Goal: Task Accomplishment & Management: Manage account settings

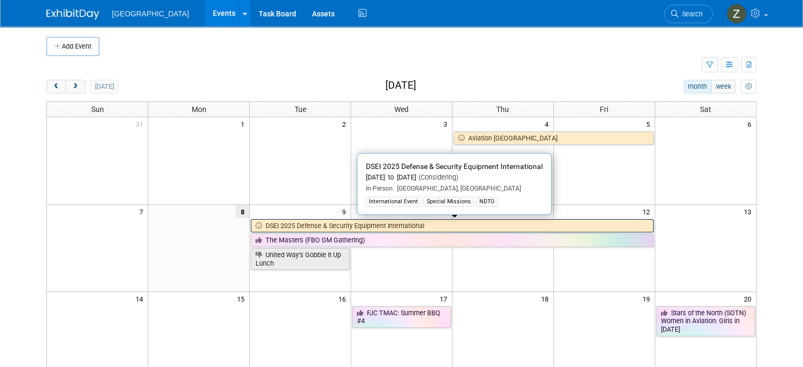
scroll to position [15, 0]
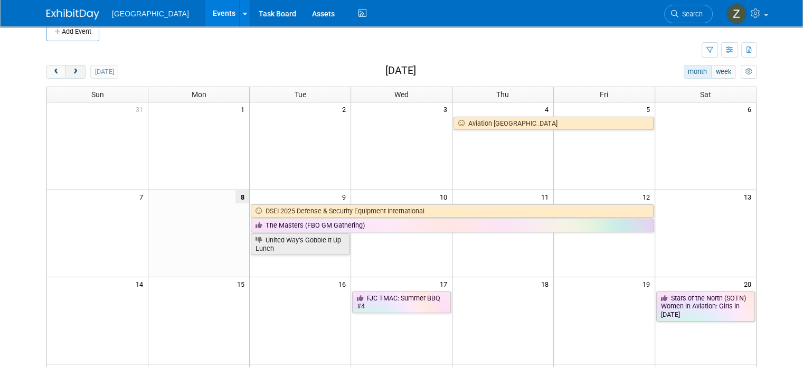
click at [71, 74] on span "next" at bounding box center [75, 72] width 8 height 7
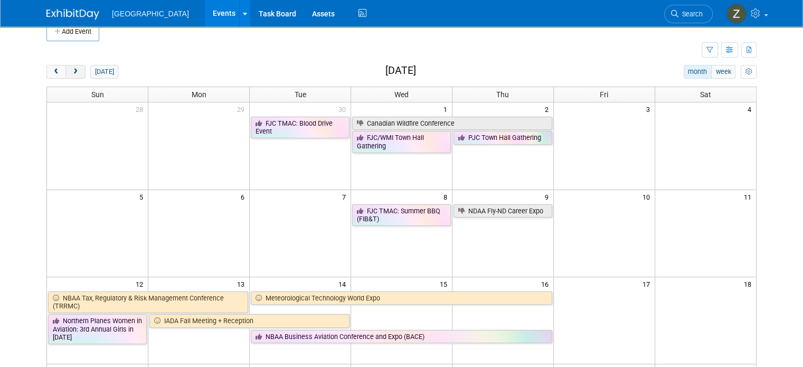
click at [71, 74] on span "next" at bounding box center [75, 72] width 8 height 7
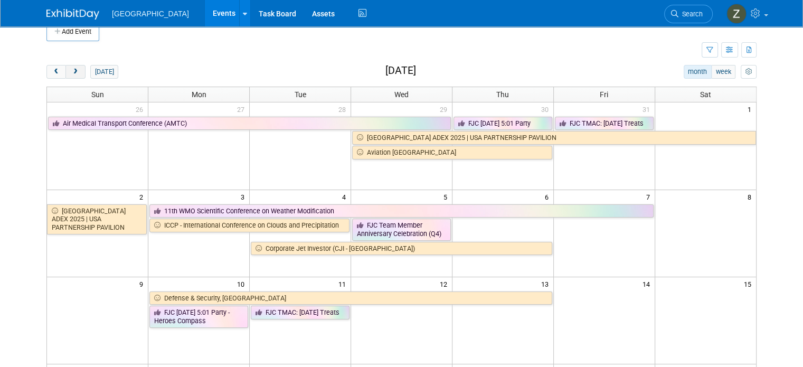
click at [71, 74] on span "next" at bounding box center [75, 72] width 8 height 7
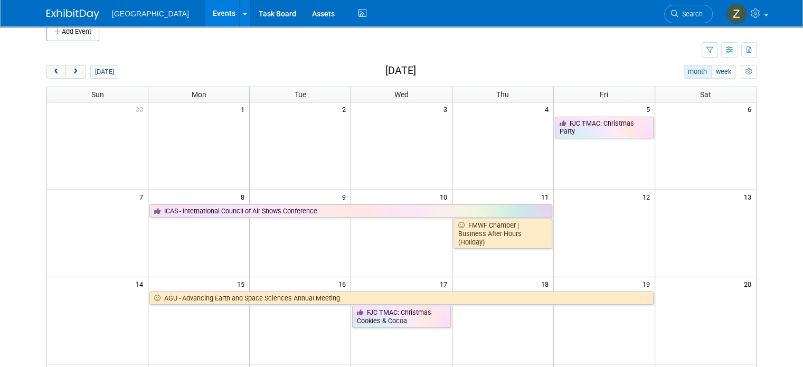
scroll to position [61, 0]
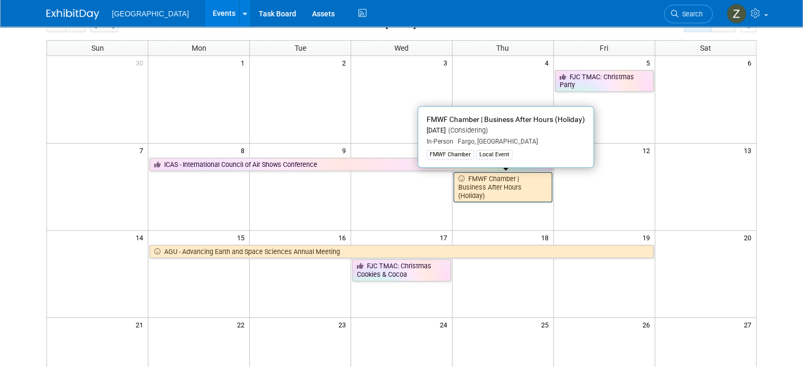
click at [486, 182] on link "FMWF Chamber | Business After Hours (Holiday)" at bounding box center [503, 187] width 99 height 30
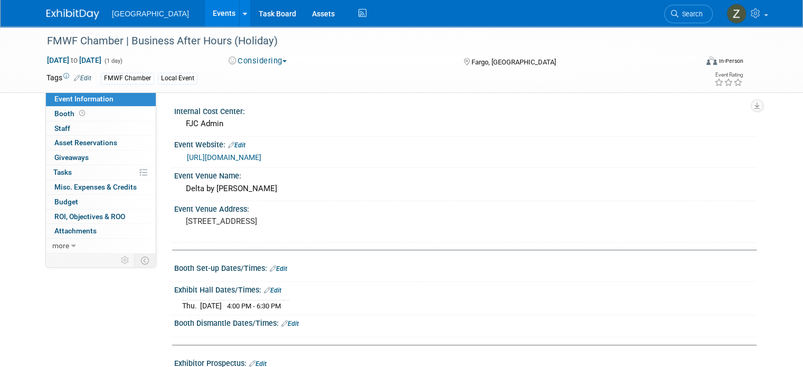
click at [246, 61] on button "Considering" at bounding box center [258, 60] width 66 height 11
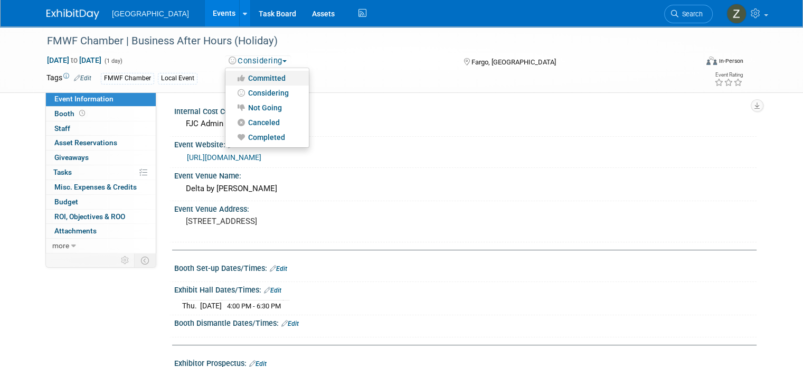
click at [250, 78] on link "Committed" at bounding box center [267, 78] width 83 height 15
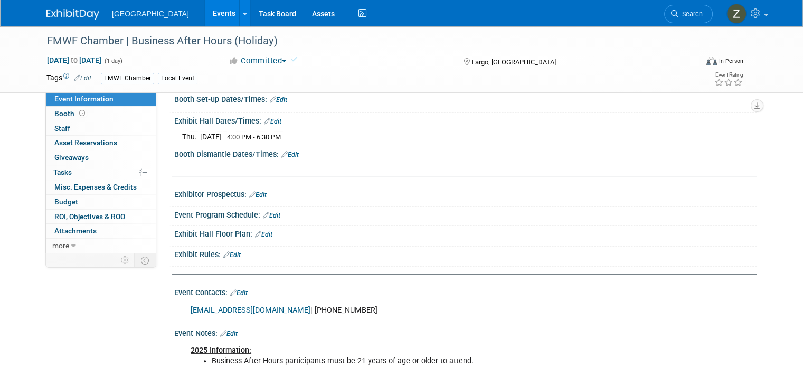
scroll to position [268, 0]
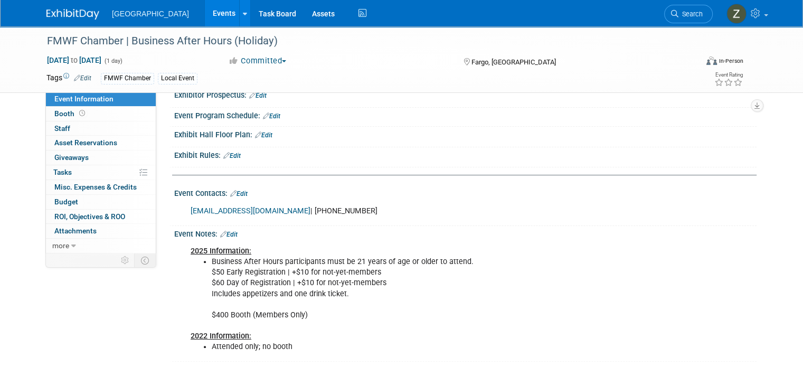
click at [227, 231] on link "Edit" at bounding box center [228, 234] width 17 height 7
click at [227, 229] on div "Event Notes: Edit" at bounding box center [465, 233] width 583 height 14
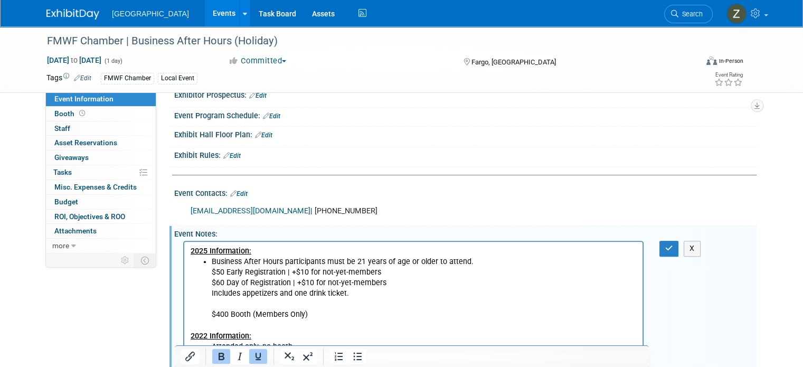
scroll to position [292, 0]
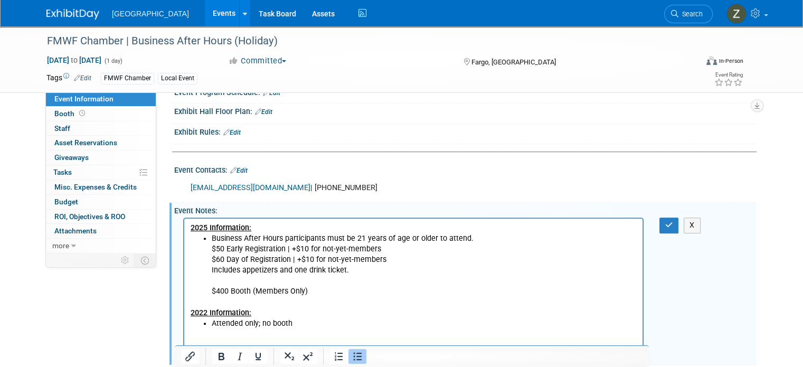
click at [208, 239] on ul "Business After Hours participants must be 21 years of age or older to attend. $…" at bounding box center [414, 264] width 446 height 63
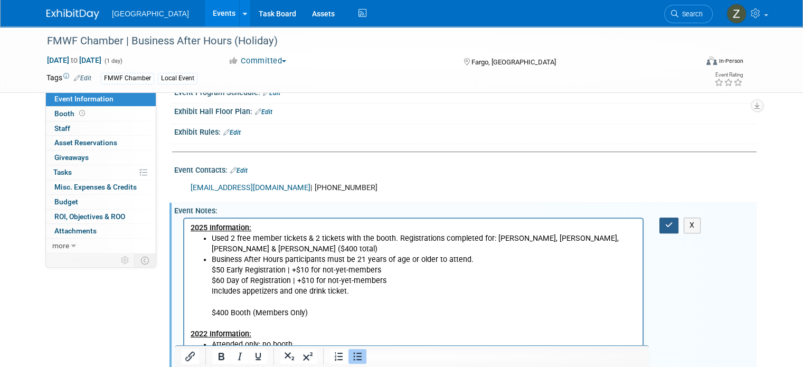
click at [673, 221] on icon "button" at bounding box center [669, 224] width 8 height 7
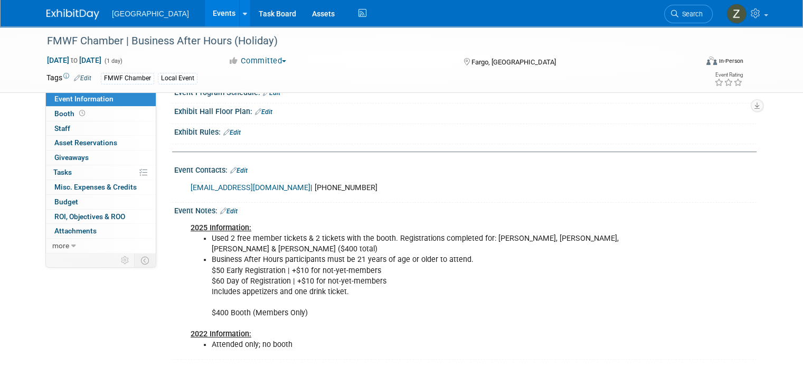
click at [224, 209] on link "Edit" at bounding box center [228, 211] width 17 height 7
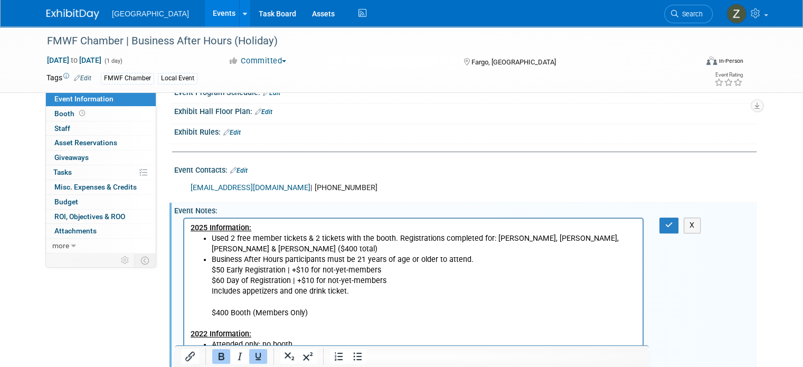
scroll to position [0, 0]
click at [306, 246] on li "Used 2 free member tickets & 2 tickets with the booth. Registrations completed …" at bounding box center [424, 243] width 425 height 21
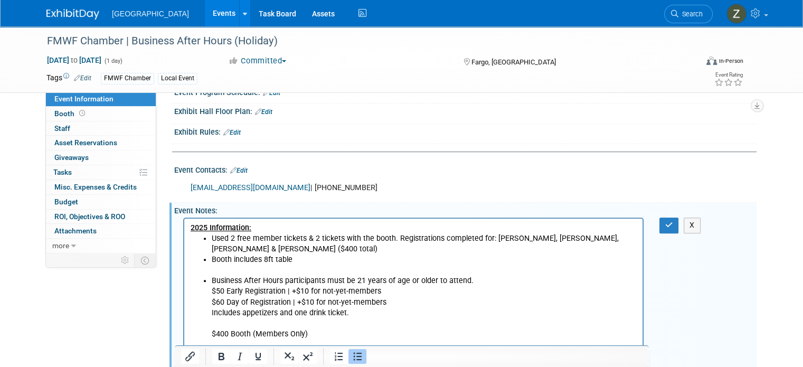
click at [315, 257] on li "Booth includes 8ft table" at bounding box center [424, 260] width 425 height 11
click at [668, 218] on button "button" at bounding box center [670, 225] width 20 height 15
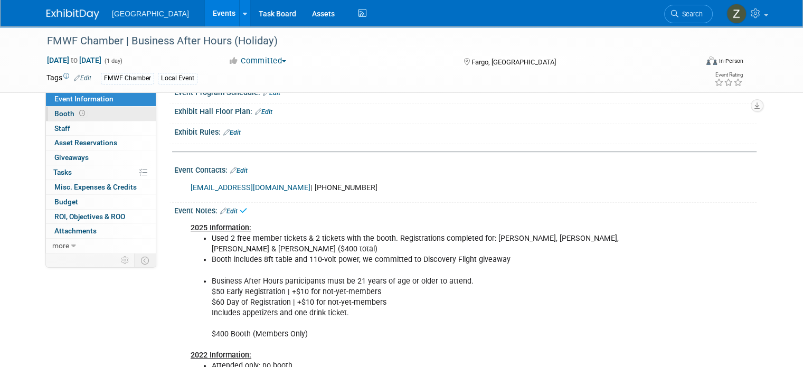
click at [46, 120] on link "Booth" at bounding box center [101, 114] width 110 height 14
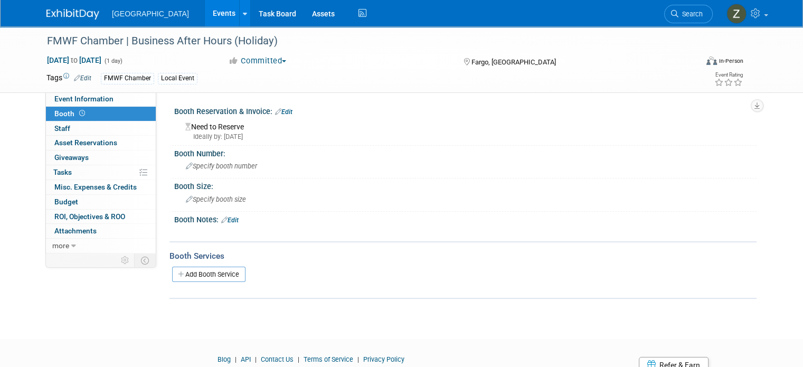
click at [277, 111] on link "Edit" at bounding box center [283, 111] width 17 height 7
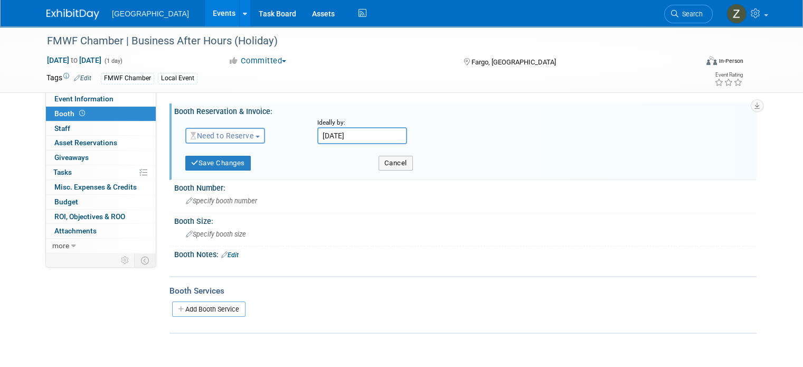
click at [342, 134] on input "[DATE]" at bounding box center [362, 135] width 90 height 17
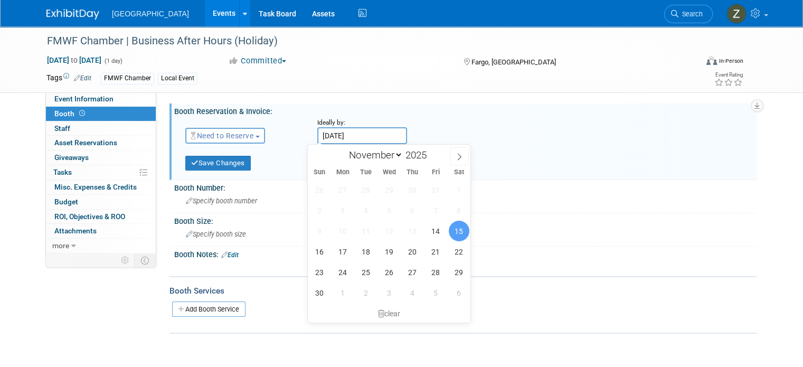
click at [217, 138] on span "Need to Reserve" at bounding box center [222, 136] width 63 height 8
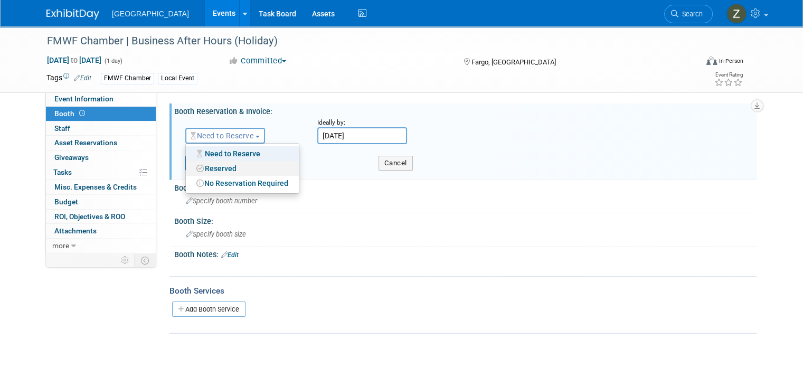
click at [222, 166] on link "Reserved" at bounding box center [242, 168] width 113 height 15
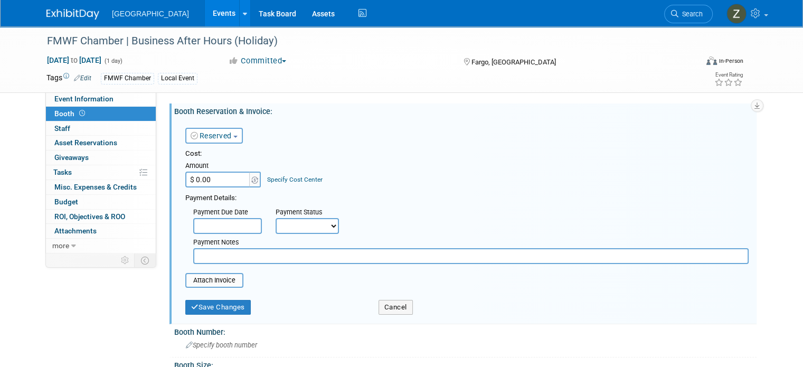
click at [221, 184] on input "$ 0.00" at bounding box center [218, 180] width 66 height 16
type input "$ 400.00"
click at [299, 223] on select "Not Paid Yet Partially Paid Paid in Full" at bounding box center [307, 226] width 63 height 16
select select "1"
click at [276, 218] on select "Not Paid Yet Partially Paid Paid in Full" at bounding box center [307, 226] width 63 height 16
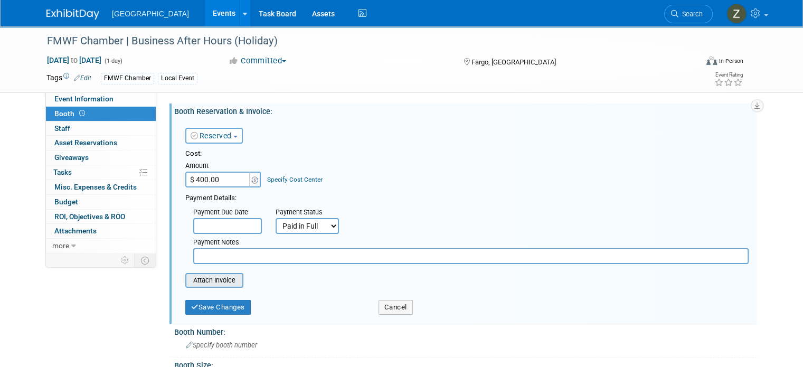
click at [204, 280] on input "file" at bounding box center [180, 280] width 126 height 13
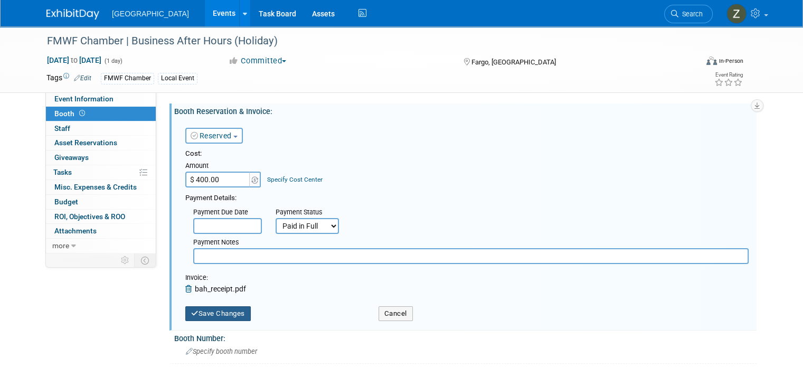
click at [211, 311] on button "Save Changes" at bounding box center [217, 313] width 65 height 15
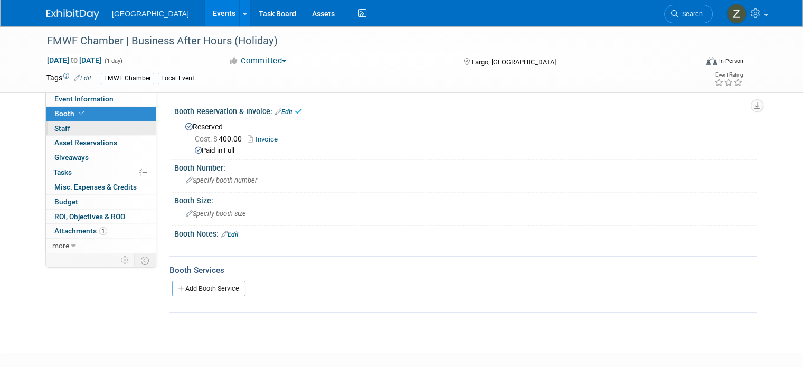
click at [91, 128] on link "0 Staff 0" at bounding box center [101, 128] width 110 height 14
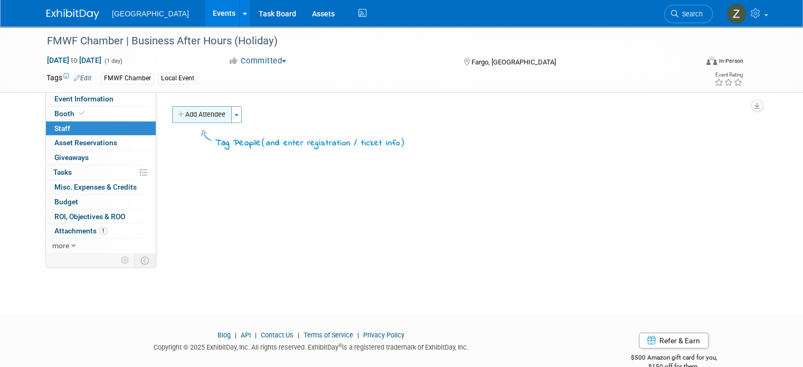
click at [214, 109] on button "Add Attendee" at bounding box center [202, 114] width 60 height 17
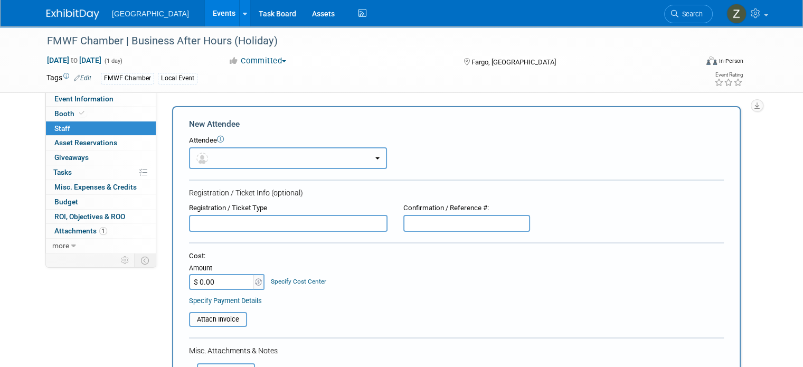
click at [257, 154] on button "button" at bounding box center [288, 158] width 198 height 22
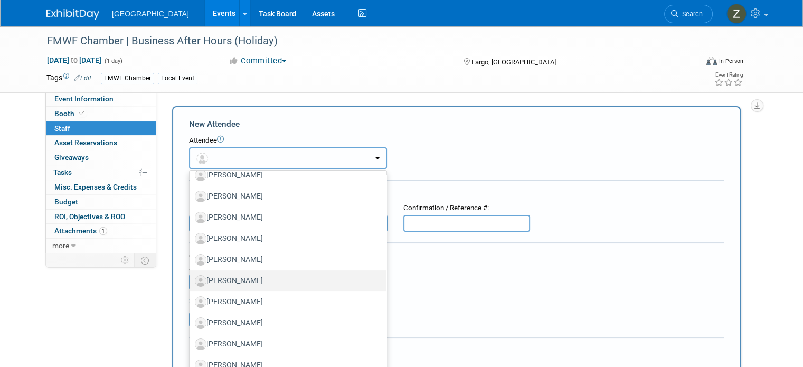
scroll to position [403, 0]
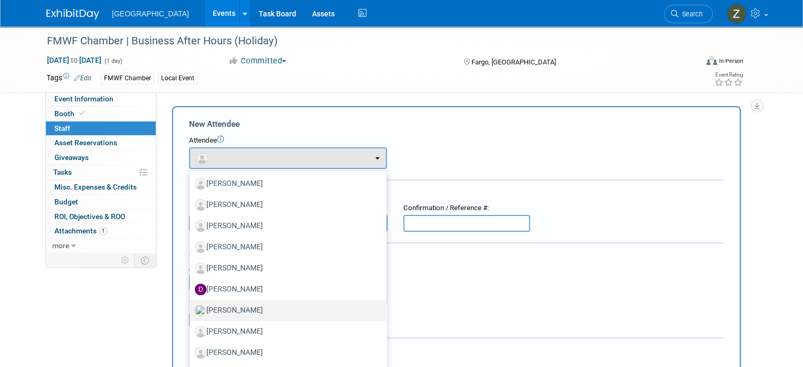
click at [232, 312] on label "[PERSON_NAME]" at bounding box center [285, 310] width 181 height 17
click at [191, 312] on input "[PERSON_NAME]" at bounding box center [187, 309] width 7 height 7
select select "46dfbebf-d910-4b9a-9ffb-b10e6fbb010d"
select select "4"
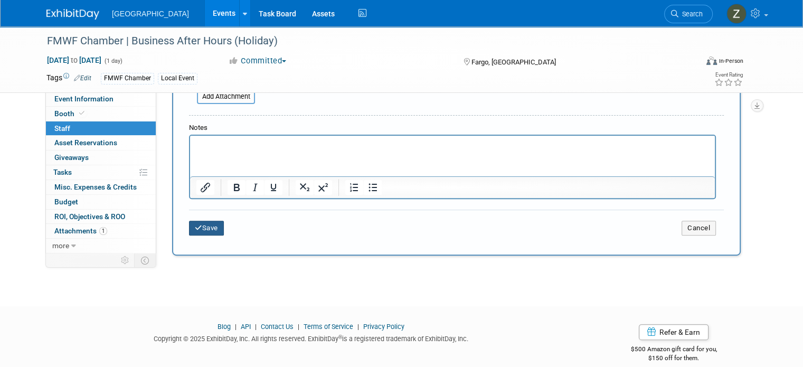
click at [212, 228] on button "Save" at bounding box center [206, 228] width 35 height 15
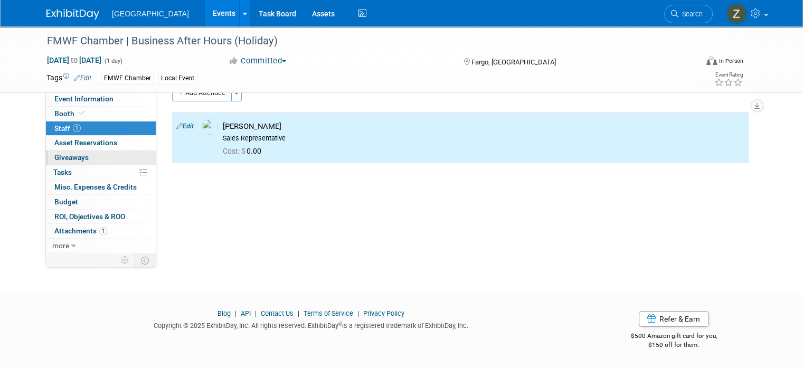
click at [92, 160] on link "0 Giveaways 0" at bounding box center [101, 158] width 110 height 14
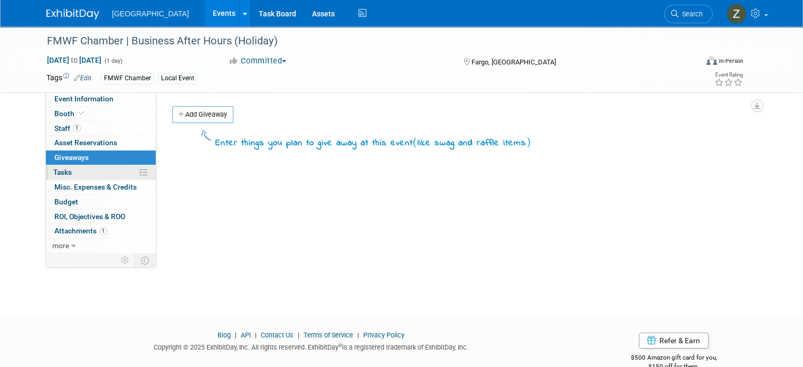
click at [89, 174] on link "0% Tasks 0%" at bounding box center [101, 172] width 110 height 14
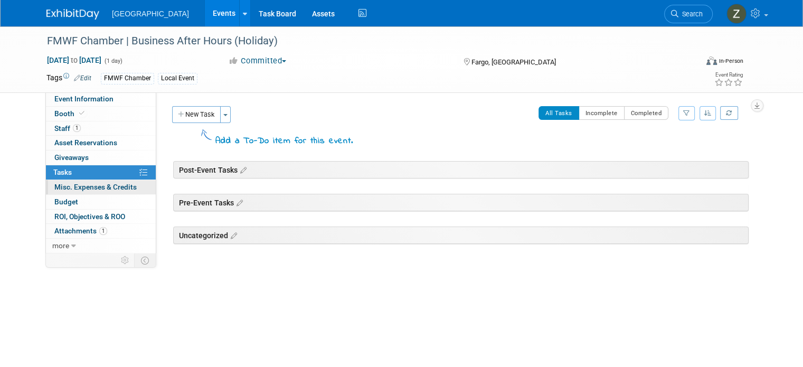
click at [88, 187] on span "Misc. Expenses & Credits 0" at bounding box center [95, 187] width 82 height 8
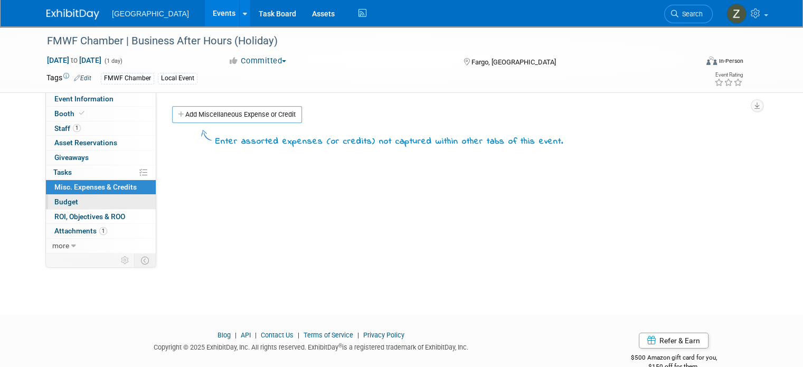
click at [83, 201] on link "Budget" at bounding box center [101, 202] width 110 height 14
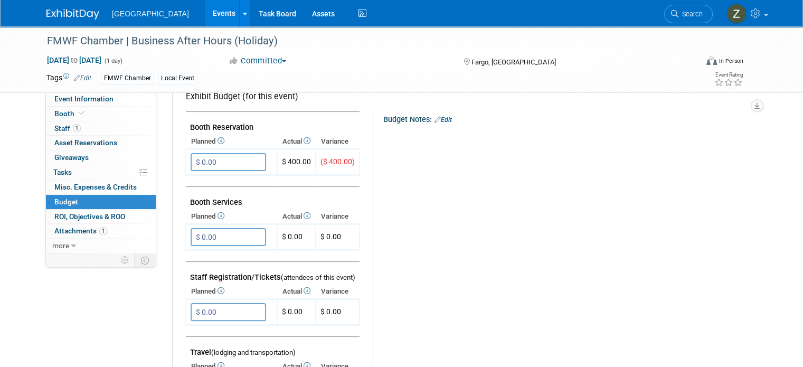
scroll to position [186, 0]
click at [93, 219] on span "ROI, Objectives & ROO 0" at bounding box center [89, 216] width 71 height 8
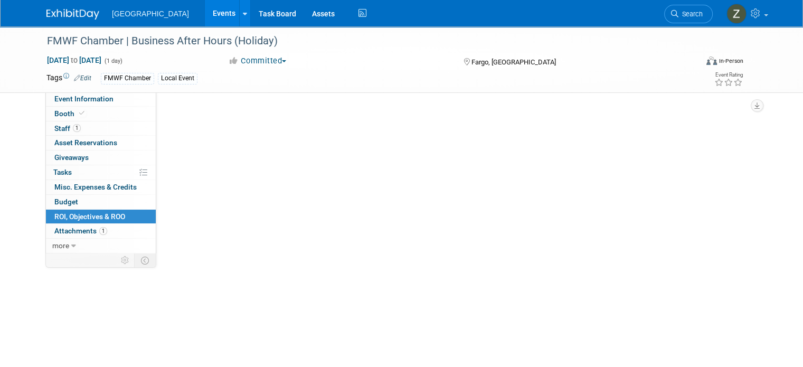
scroll to position [0, 0]
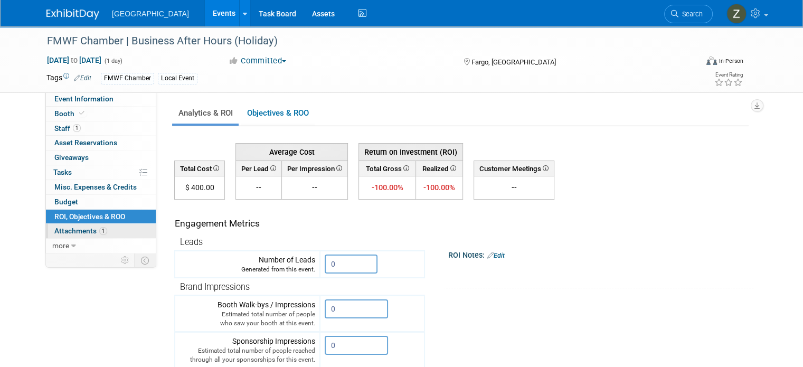
click at [99, 232] on span "1" at bounding box center [103, 231] width 8 height 8
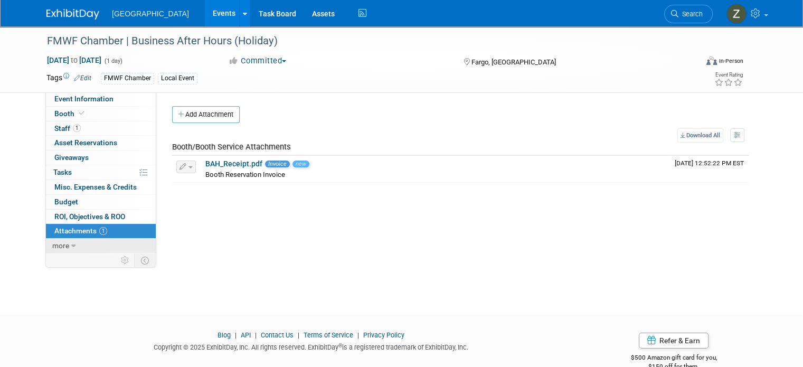
click at [72, 250] on link "more" at bounding box center [101, 246] width 110 height 14
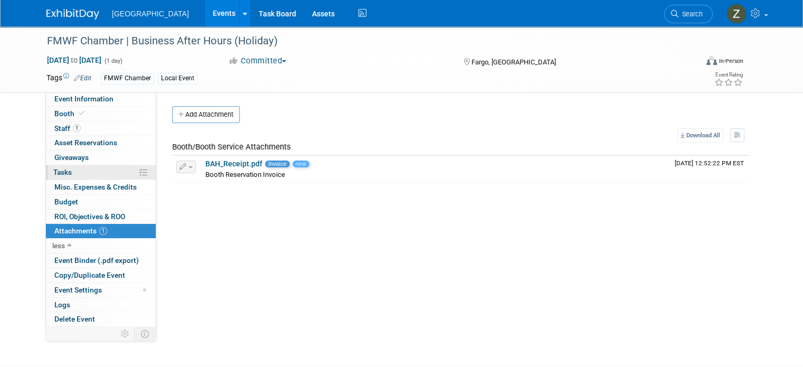
click at [80, 175] on link "0% Tasks 0%" at bounding box center [101, 172] width 110 height 14
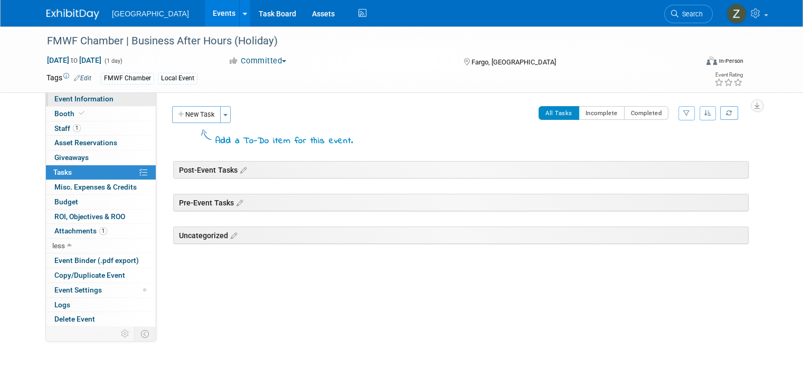
click at [84, 93] on link "Event Information" at bounding box center [101, 99] width 110 height 14
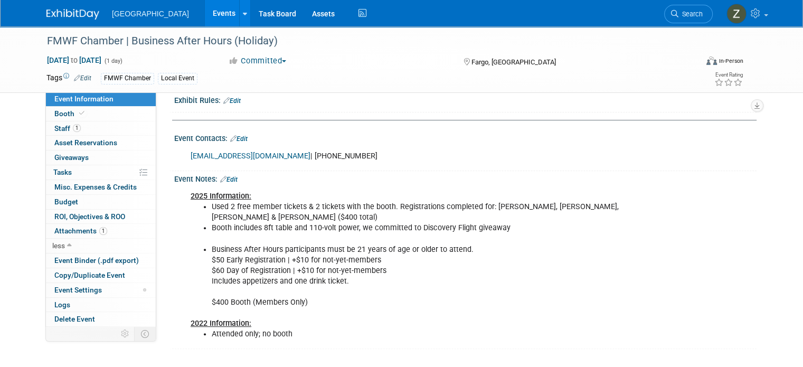
scroll to position [287, 0]
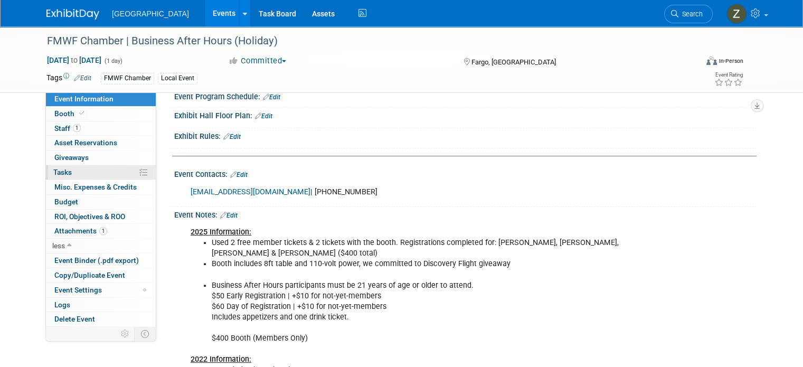
click at [82, 170] on link "0% Tasks 0%" at bounding box center [101, 172] width 110 height 14
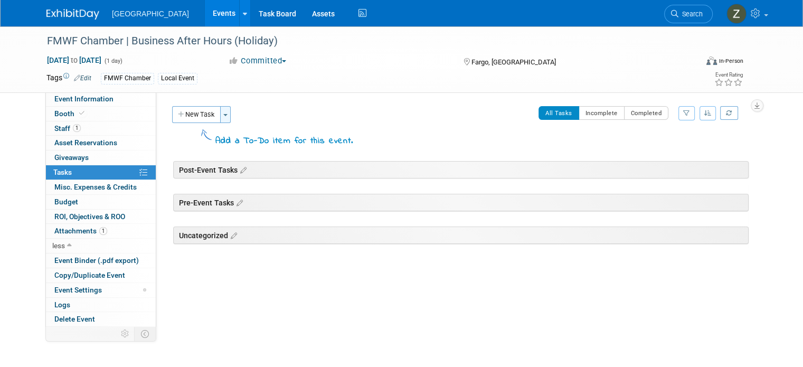
click at [220, 116] on button "Toggle Dropdown" at bounding box center [225, 114] width 11 height 17
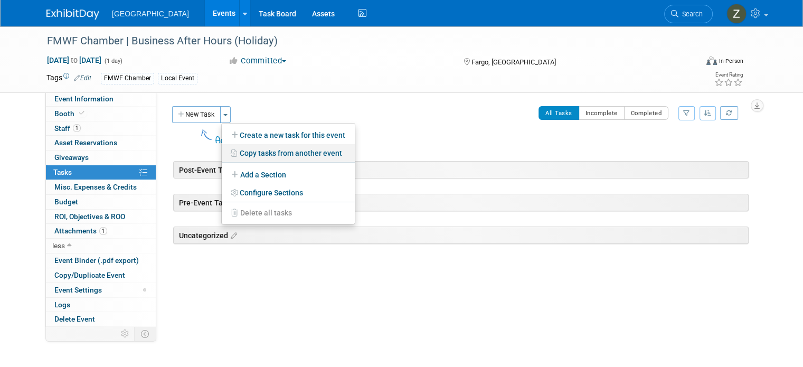
click at [235, 152] on link "Copy tasks from another event" at bounding box center [288, 153] width 133 height 18
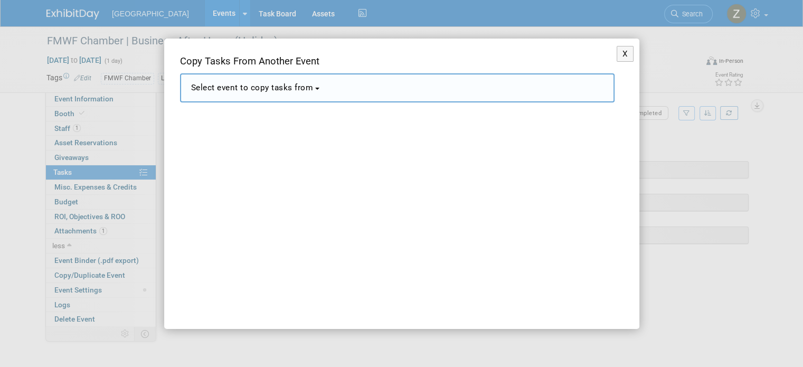
click at [312, 84] on span "Select event to copy tasks from" at bounding box center [252, 88] width 123 height 10
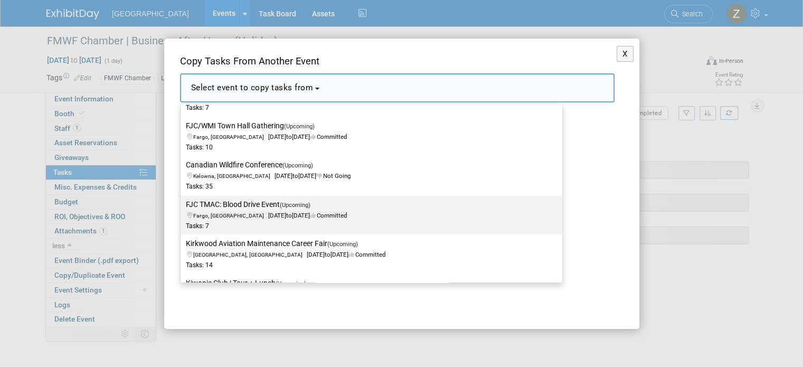
scroll to position [1841, 0]
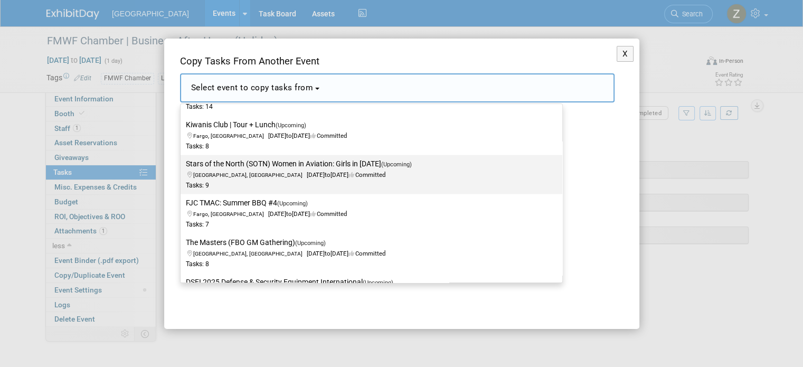
click at [259, 181] on div "Tasks: 9" at bounding box center [363, 185] width 355 height 9
click at [182, 167] on input "Stars of the North (SOTN) Women in Aviation: Girls in [DATE] (Upcoming) [GEOGRA…" at bounding box center [178, 164] width 7 height 7
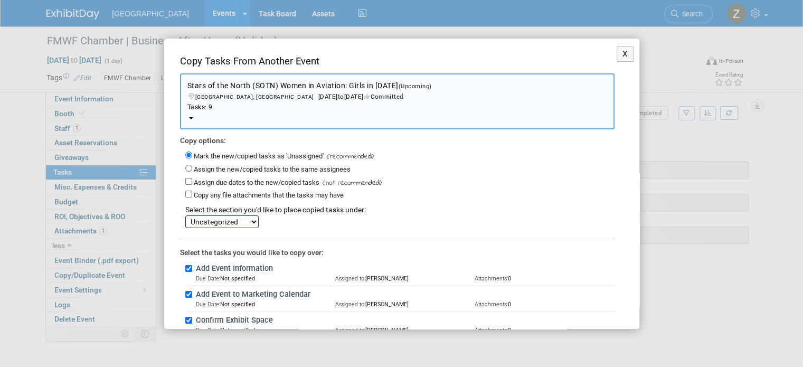
scroll to position [0, 0]
click at [191, 118] on b "button" at bounding box center [191, 118] width 4 height 2
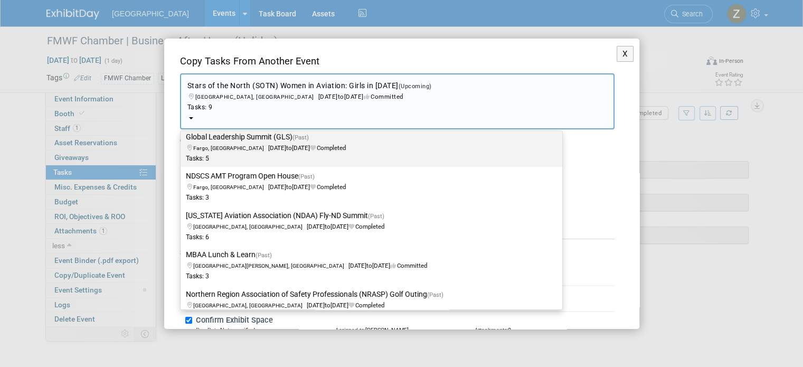
scroll to position [2320, 0]
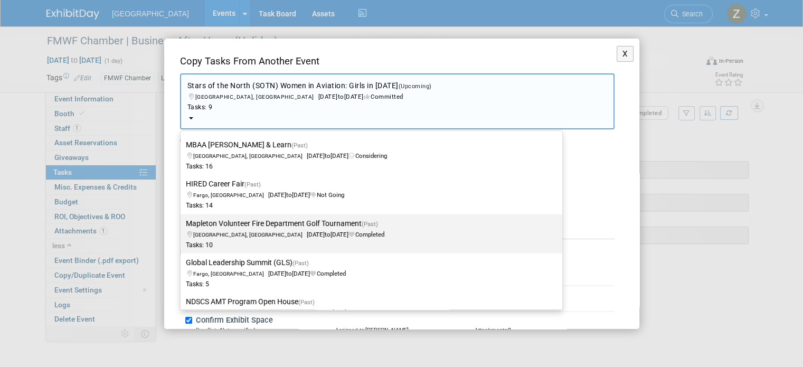
click at [245, 232] on span "[GEOGRAPHIC_DATA], [GEOGRAPHIC_DATA] [DATE] to [DATE] Completed" at bounding box center [285, 229] width 199 height 18
click at [182, 227] on input "Mapleton Volunteer Fire Department Golf Tournament (Past) [GEOGRAPHIC_DATA], [G…" at bounding box center [178, 223] width 7 height 7
select select "11144322"
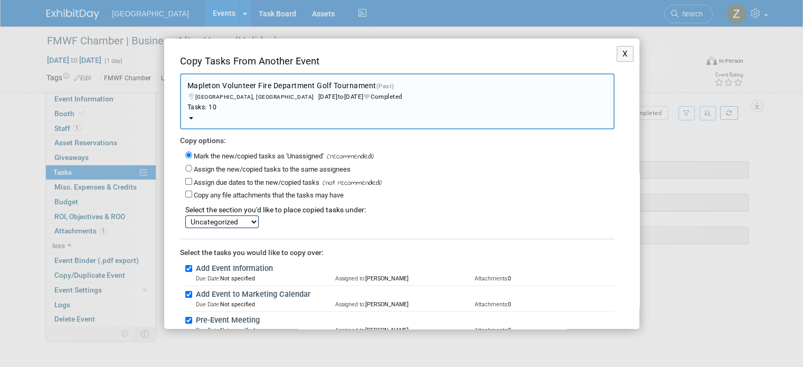
scroll to position [234, 0]
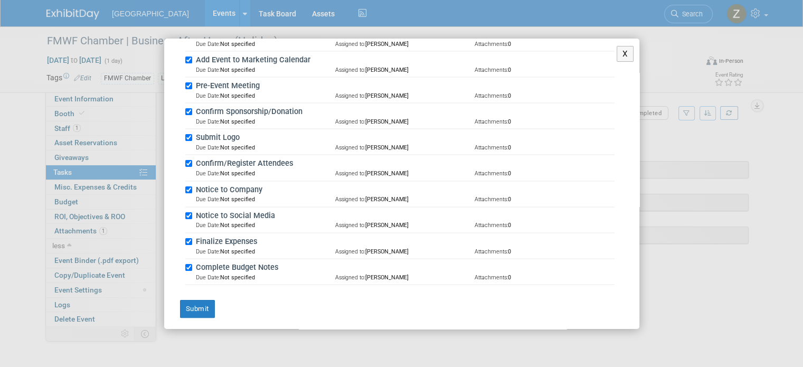
click at [245, 236] on label "Finalize Expenses" at bounding box center [404, 242] width 422 height 12
click at [192, 238] on input "Finalize Expenses" at bounding box center [188, 241] width 7 height 7
click at [229, 238] on label "Finalize Expenses" at bounding box center [404, 242] width 422 height 12
click at [192, 238] on input "Finalize Expenses" at bounding box center [188, 241] width 7 height 7
checkbox input "true"
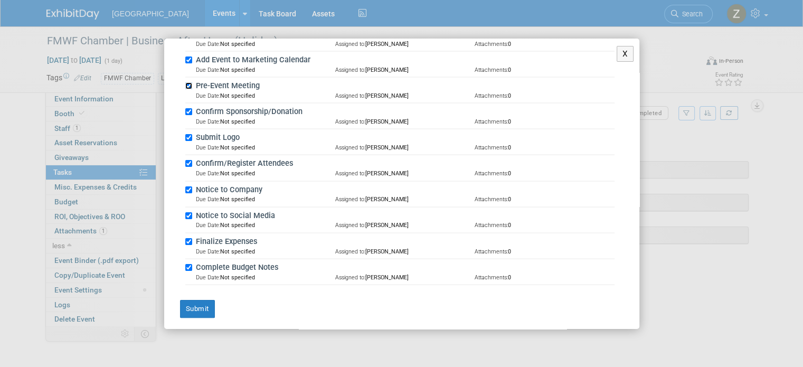
click at [187, 83] on input "Pre-Event Meeting" at bounding box center [188, 85] width 7 height 7
checkbox input "false"
click at [190, 134] on input "Submit Logo" at bounding box center [188, 137] width 7 height 7
checkbox input "false"
click at [189, 186] on input "Notice to Company" at bounding box center [188, 189] width 7 height 7
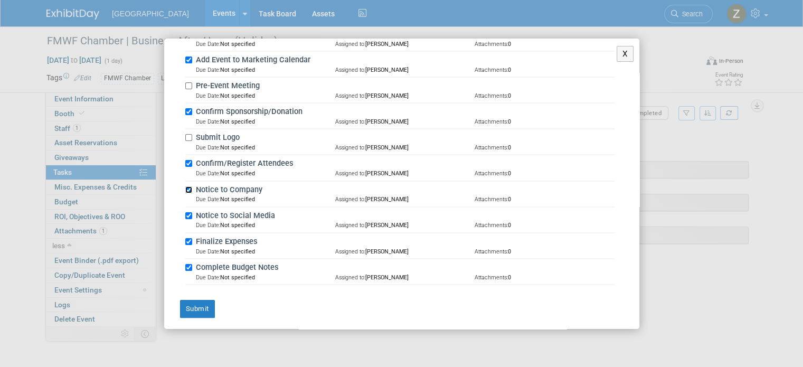
checkbox input "false"
click at [189, 300] on button "Submit" at bounding box center [197, 309] width 35 height 18
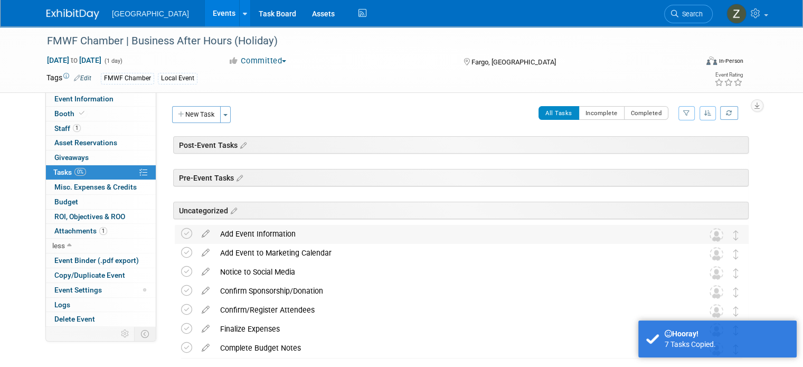
scroll to position [55, 0]
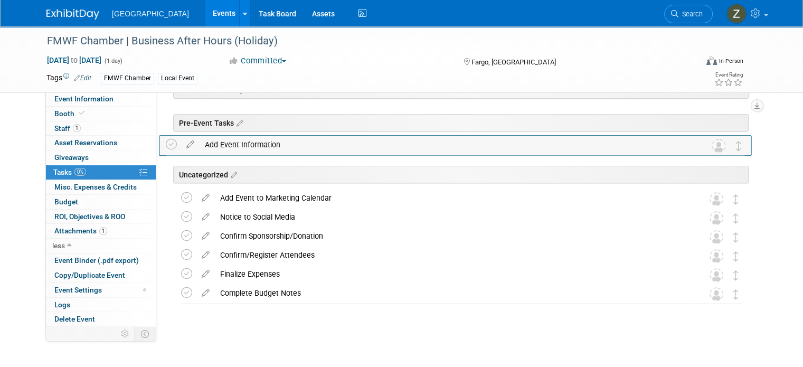
drag, startPoint x: 747, startPoint y: 183, endPoint x: 741, endPoint y: 148, distance: 35.9
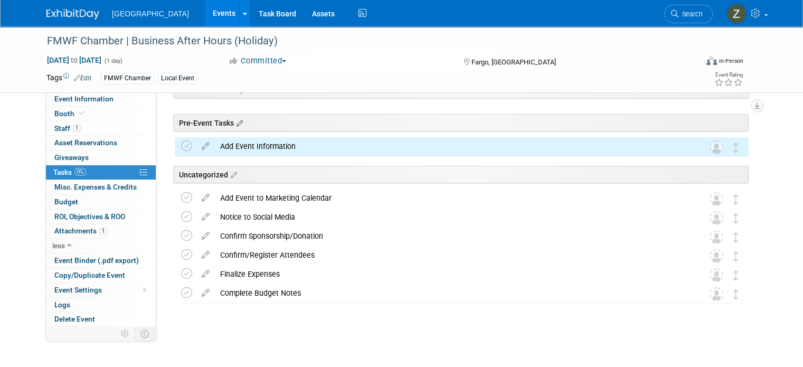
click at [234, 123] on icon at bounding box center [238, 124] width 9 height 10
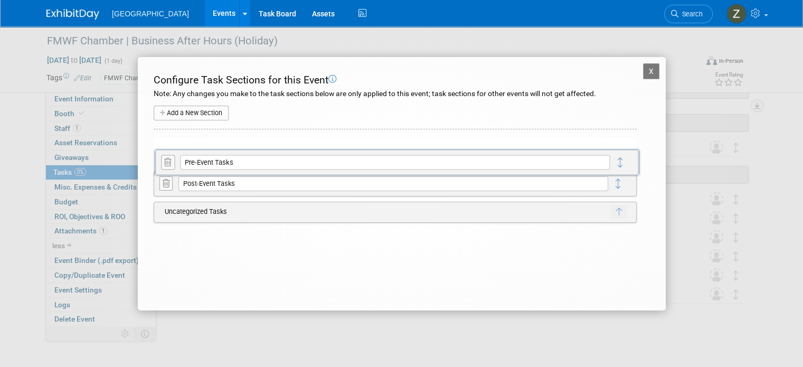
drag, startPoint x: 623, startPoint y: 180, endPoint x: 627, endPoint y: 143, distance: 36.7
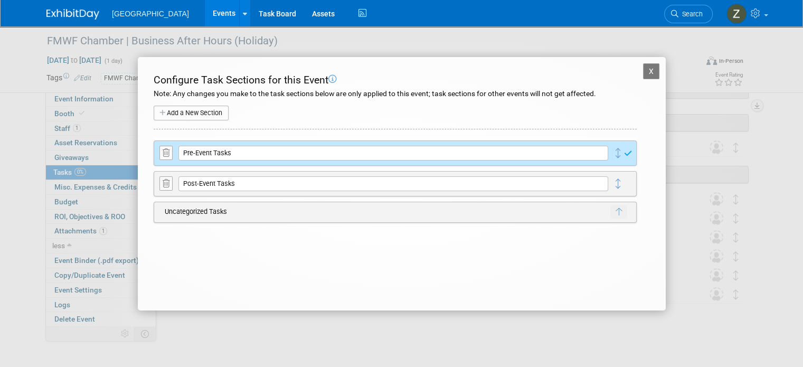
click at [650, 73] on button "X" at bounding box center [651, 71] width 17 height 16
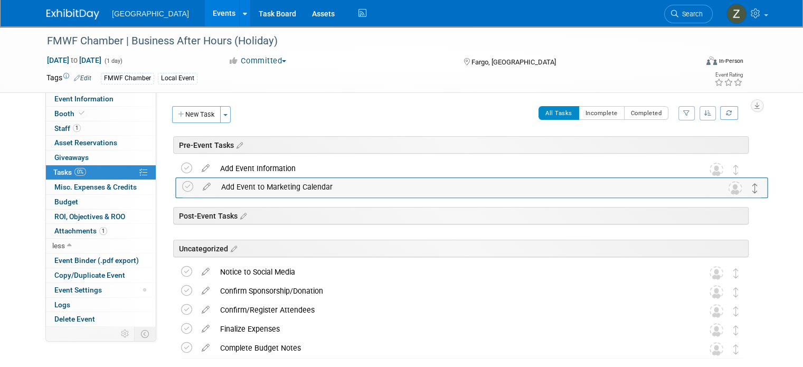
drag, startPoint x: 741, startPoint y: 253, endPoint x: 750, endPoint y: 192, distance: 61.3
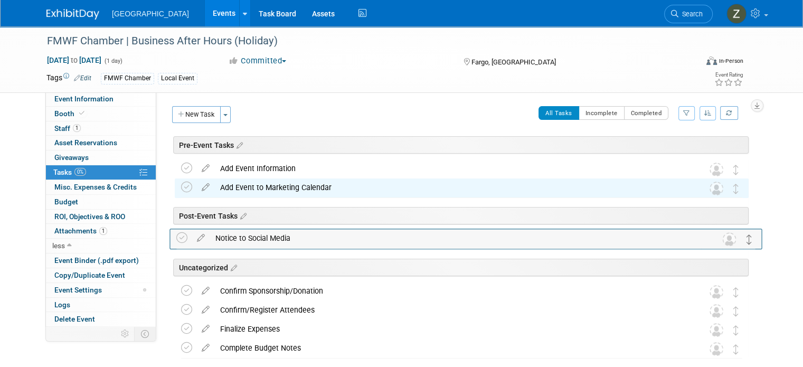
drag, startPoint x: 744, startPoint y: 272, endPoint x: 748, endPoint y: 238, distance: 34.1
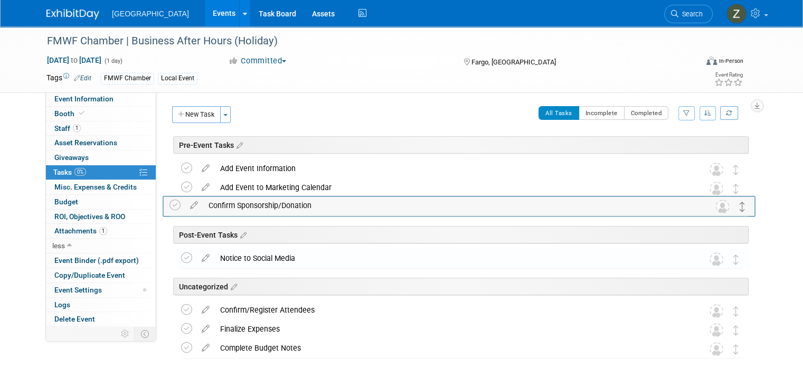
drag, startPoint x: 745, startPoint y: 288, endPoint x: 742, endPoint y: 202, distance: 86.1
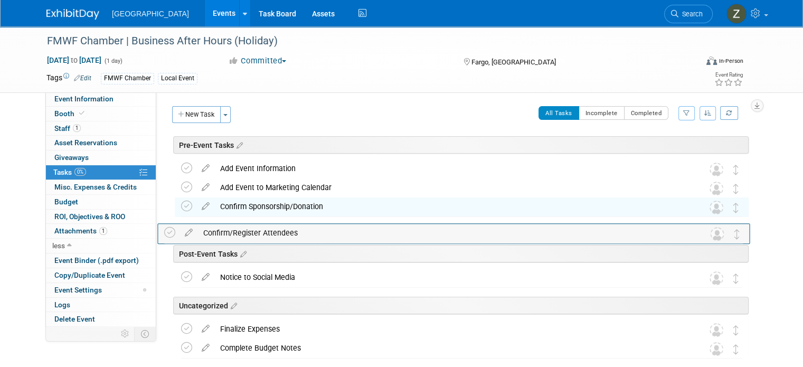
drag, startPoint x: 742, startPoint y: 307, endPoint x: 735, endPoint y: 230, distance: 77.5
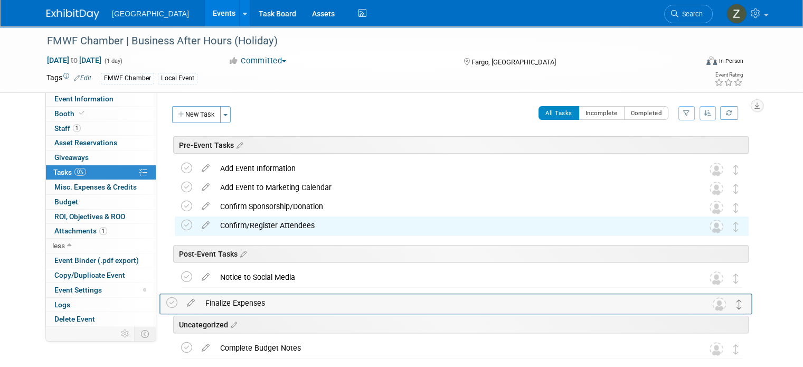
drag, startPoint x: 744, startPoint y: 326, endPoint x: 738, endPoint y: 301, distance: 26.4
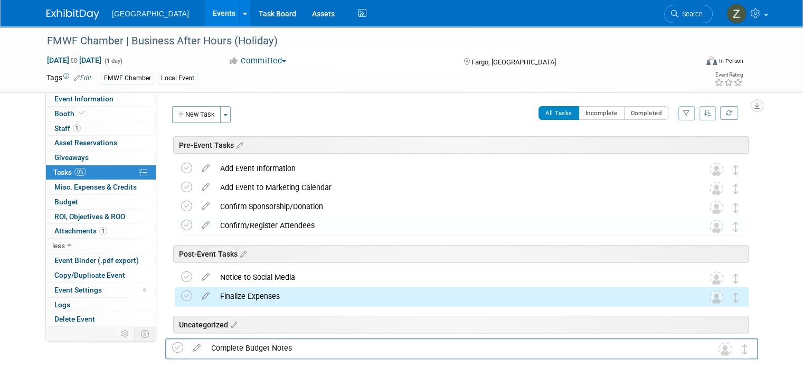
scroll to position [12, 0]
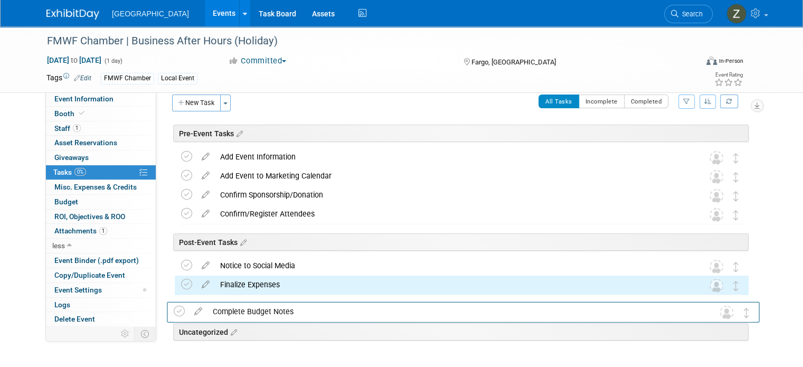
drag, startPoint x: 744, startPoint y: 350, endPoint x: 746, endPoint y: 327, distance: 22.8
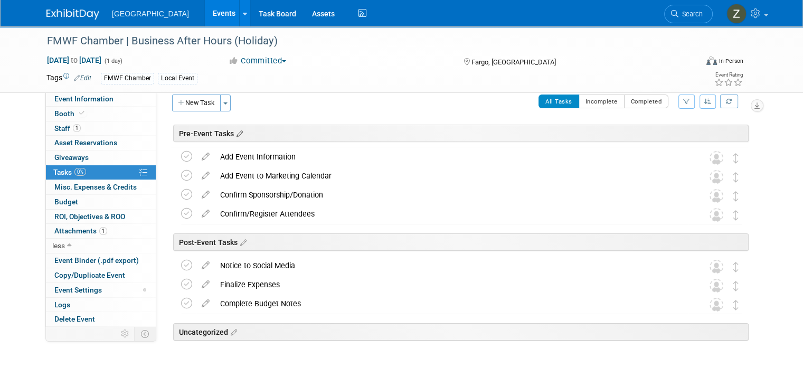
click at [234, 130] on icon at bounding box center [238, 134] width 9 height 10
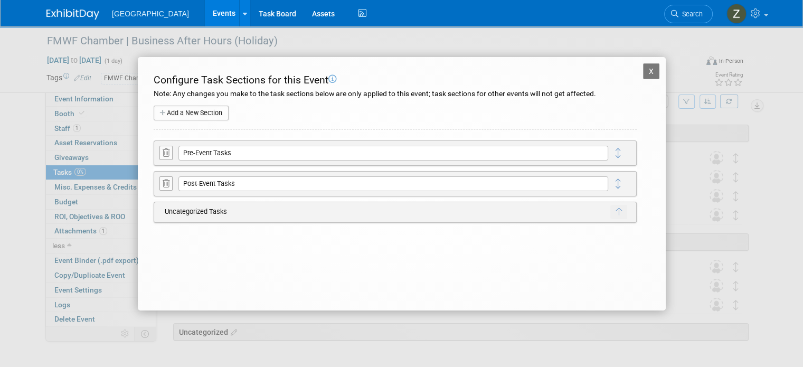
click at [640, 72] on div "X FMWF Chamber | Business After Hours (Holiday) Configure Task Sections for thi…" at bounding box center [402, 183] width 528 height 253
click at [649, 69] on button "X" at bounding box center [651, 71] width 17 height 16
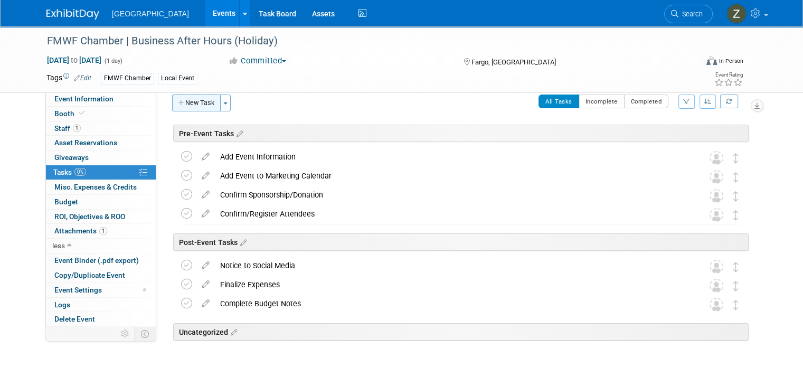
click at [187, 108] on button "New Task" at bounding box center [196, 103] width 49 height 17
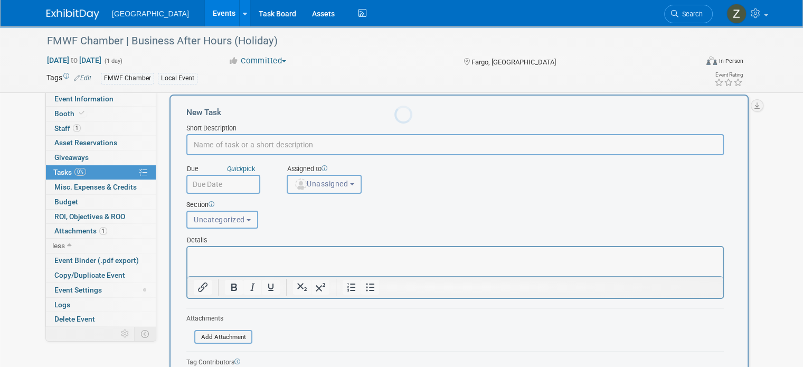
scroll to position [0, 0]
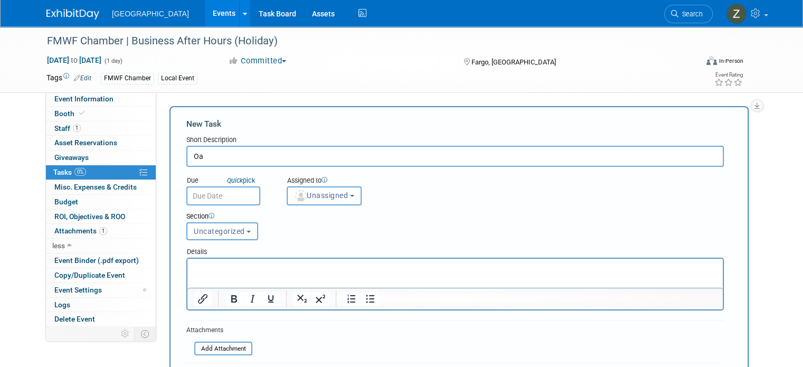
type input "O"
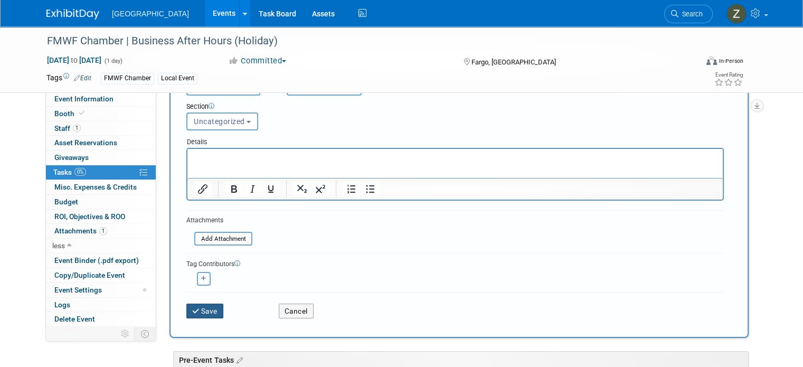
type input "Pack Marketing Bag"
click at [201, 306] on button "Save" at bounding box center [204, 311] width 37 height 15
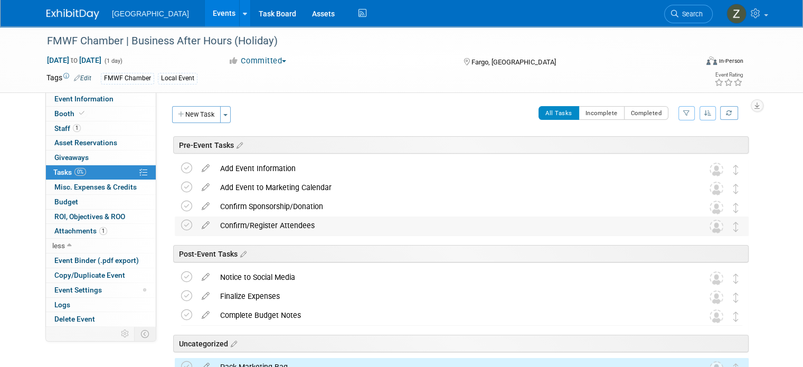
scroll to position [49, 0]
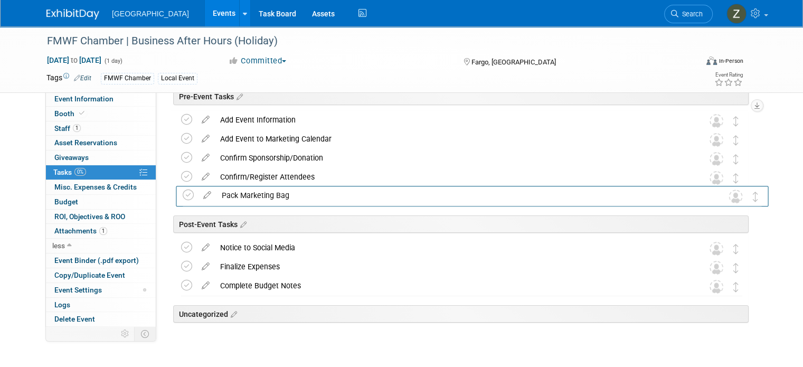
drag, startPoint x: 740, startPoint y: 317, endPoint x: 750, endPoint y: 193, distance: 125.0
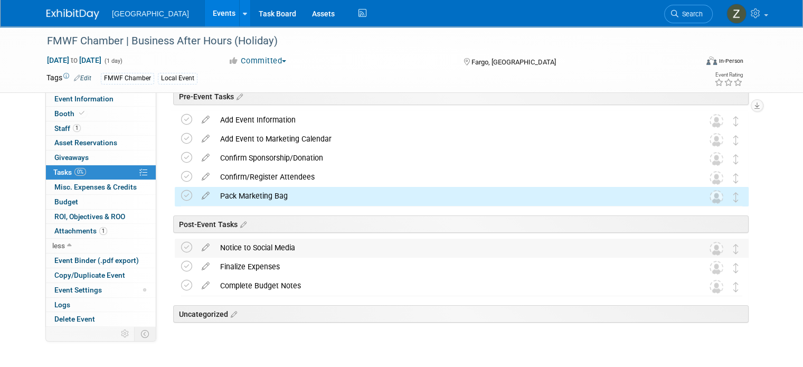
scroll to position [0, 0]
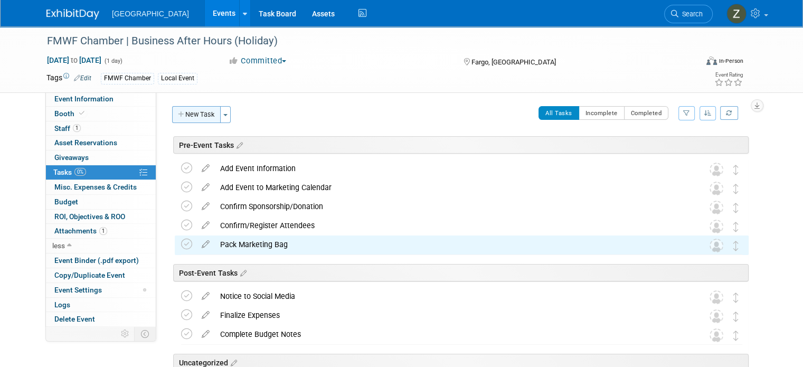
click at [196, 111] on button "New Task" at bounding box center [196, 114] width 49 height 17
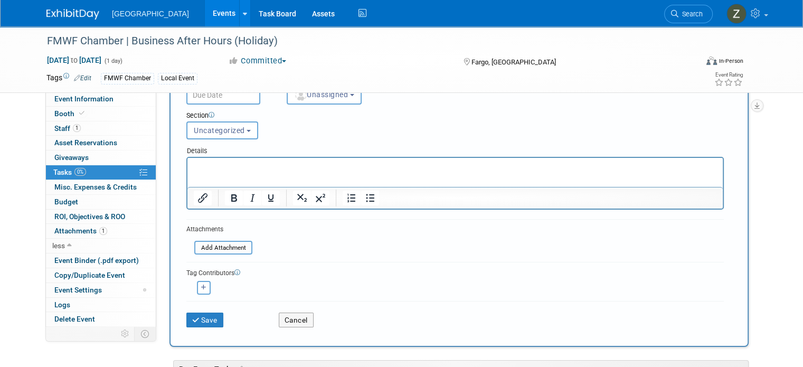
scroll to position [93, 0]
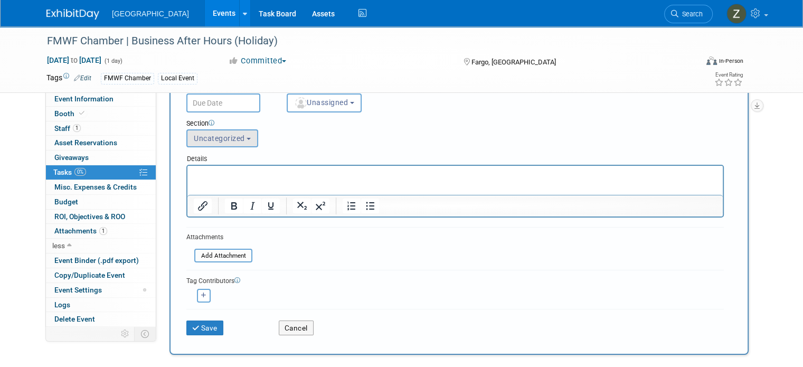
type input "Unpack Marketing Bag"
click at [228, 134] on span "Uncategorized" at bounding box center [219, 138] width 51 height 8
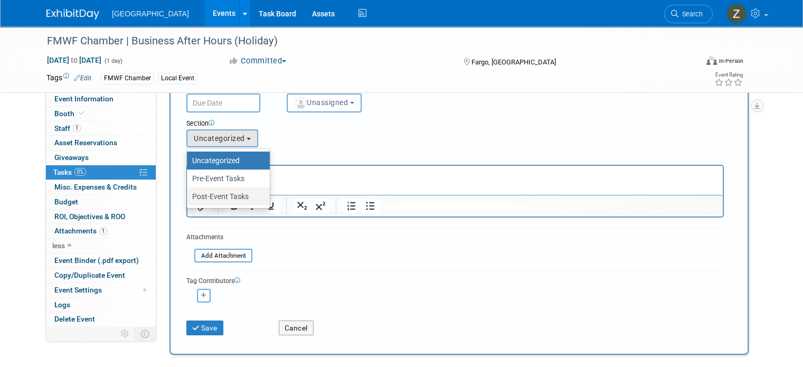
click at [231, 194] on label "Post-Event Tasks" at bounding box center [225, 197] width 67 height 14
click at [189, 194] on input "Post-Event Tasks" at bounding box center [185, 196] width 7 height 7
select select "11274223"
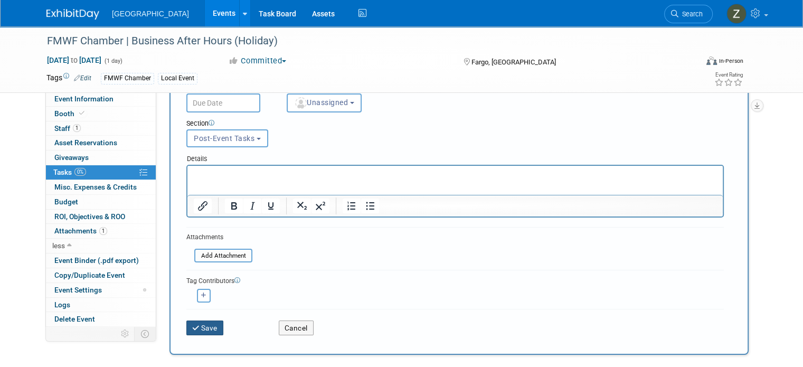
click at [201, 329] on button "Save" at bounding box center [204, 328] width 37 height 15
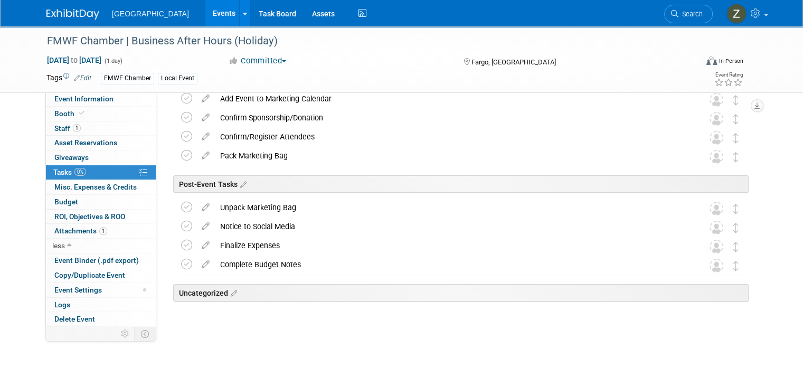
scroll to position [0, 0]
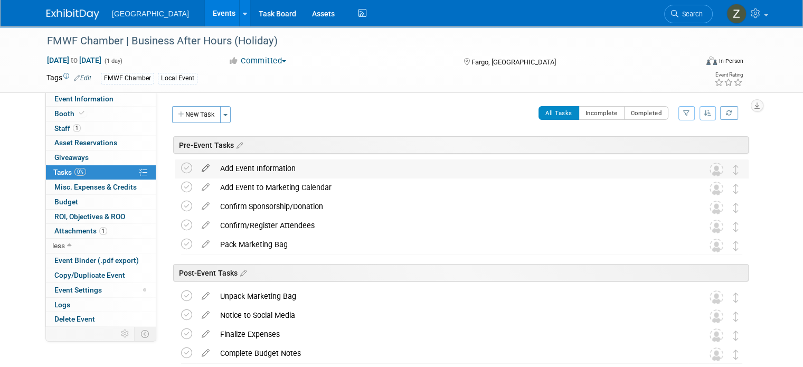
click at [196, 166] on icon at bounding box center [205, 165] width 18 height 13
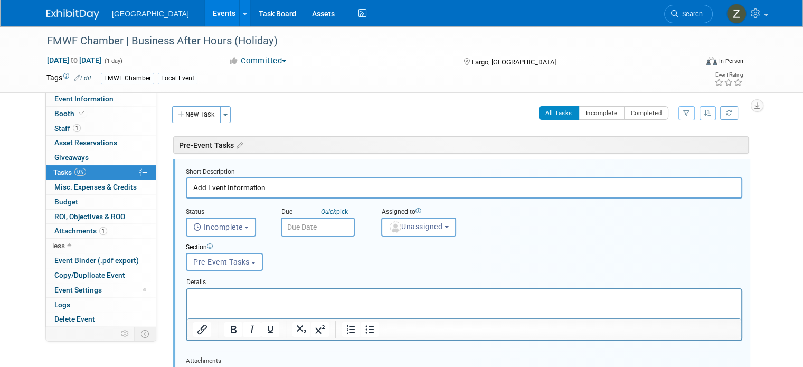
scroll to position [5, 0]
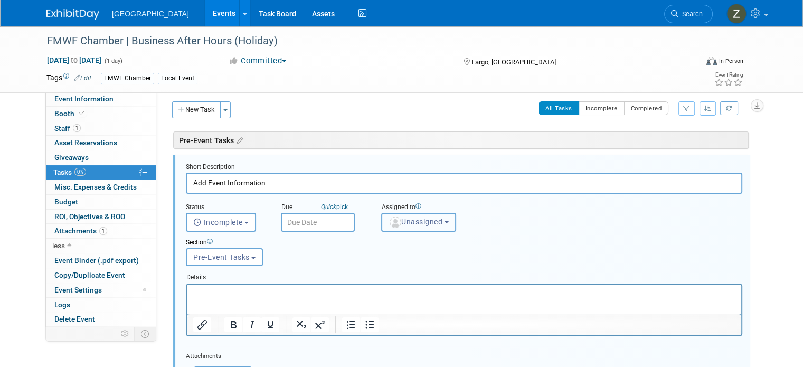
click at [403, 221] on span "Unassigned" at bounding box center [416, 222] width 54 height 8
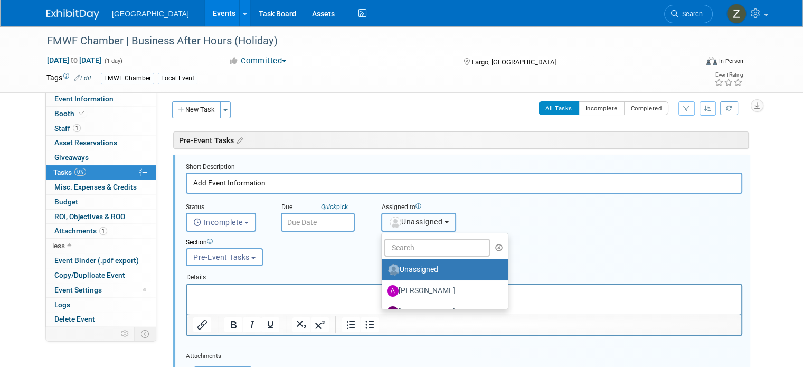
scroll to position [206, 0]
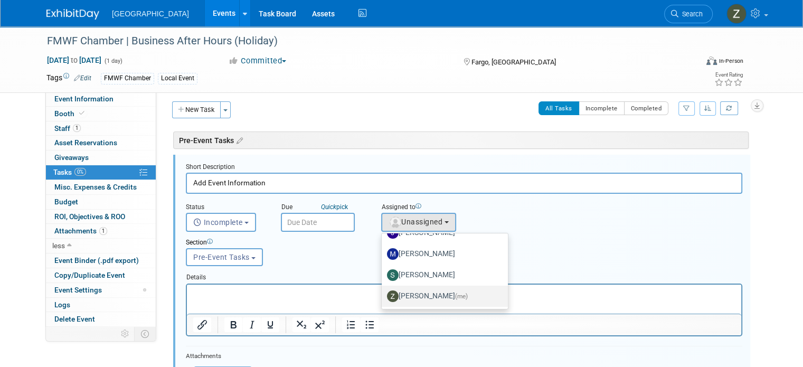
click at [402, 291] on label "[PERSON_NAME] (me)" at bounding box center [442, 296] width 110 height 17
click at [383, 292] on input "[PERSON_NAME] (me)" at bounding box center [380, 295] width 7 height 7
select select "1d43384b-a4a5-4201-b9de-6c21ef443ba6"
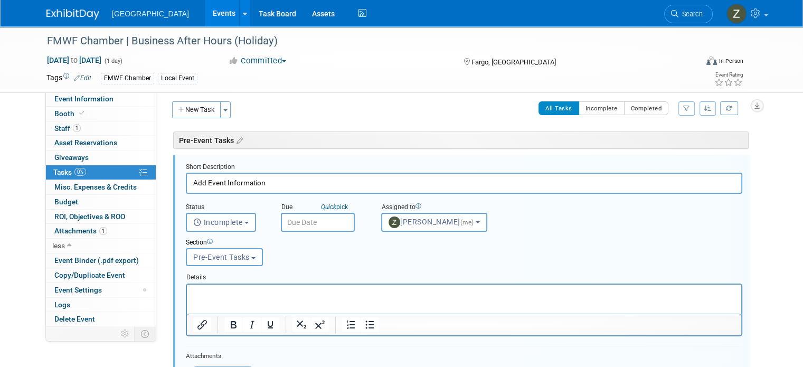
scroll to position [119, 0]
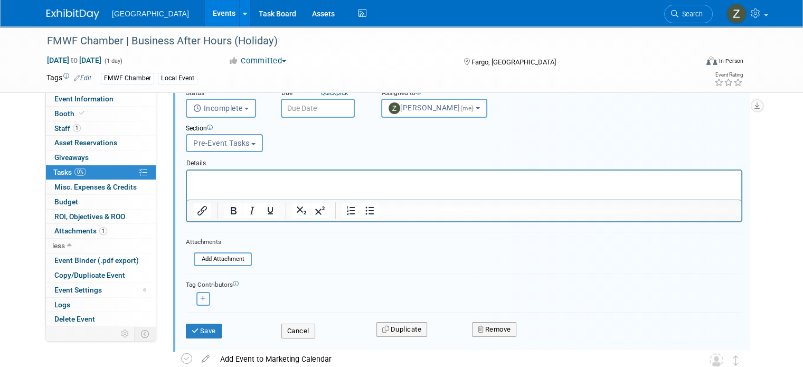
click at [201, 296] on icon "button" at bounding box center [203, 299] width 5 height 6
select select
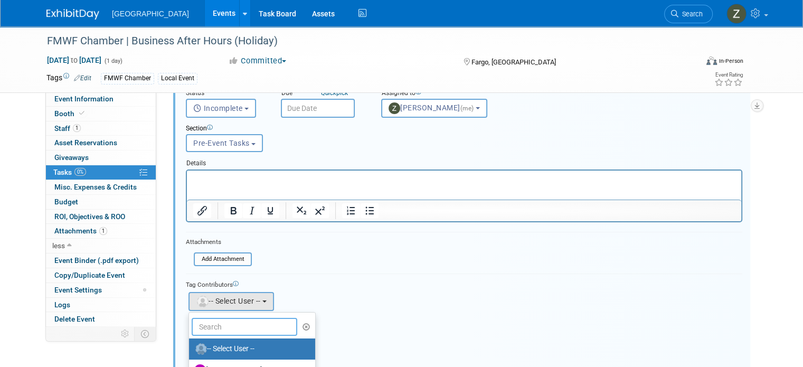
click at [222, 329] on input "text" at bounding box center [245, 327] width 106 height 18
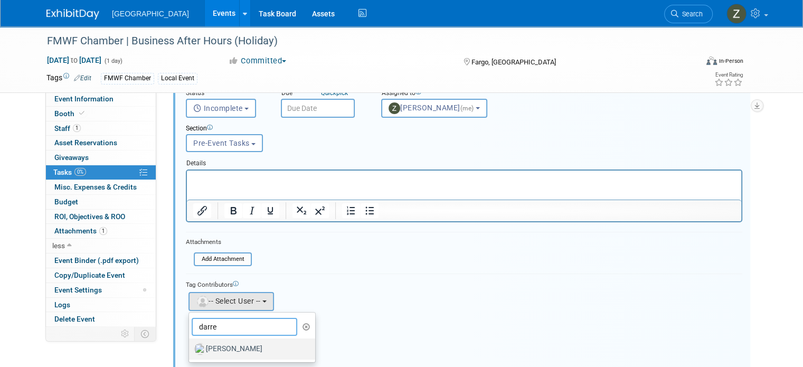
type input "darre"
click at [223, 345] on label "[PERSON_NAME]" at bounding box center [249, 349] width 110 height 17
click at [191, 345] on input "[PERSON_NAME]" at bounding box center [187, 347] width 7 height 7
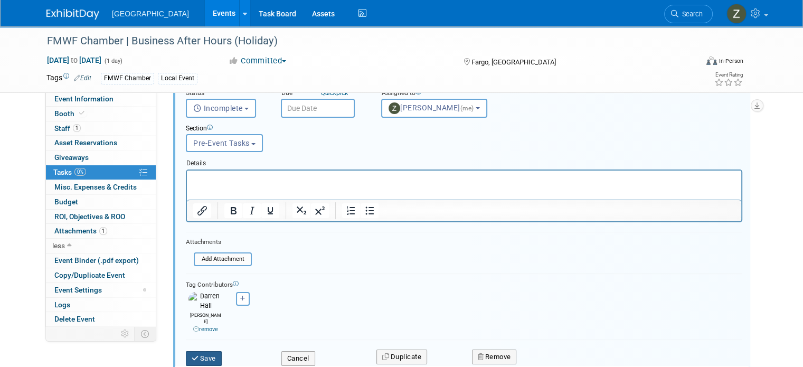
click at [196, 351] on button "Save" at bounding box center [204, 358] width 36 height 15
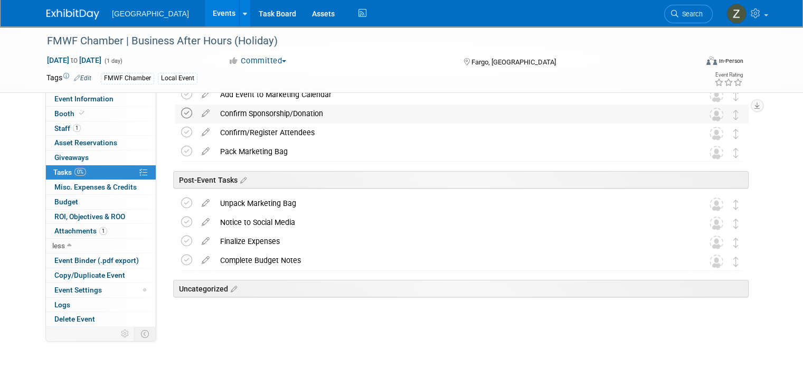
scroll to position [0, 0]
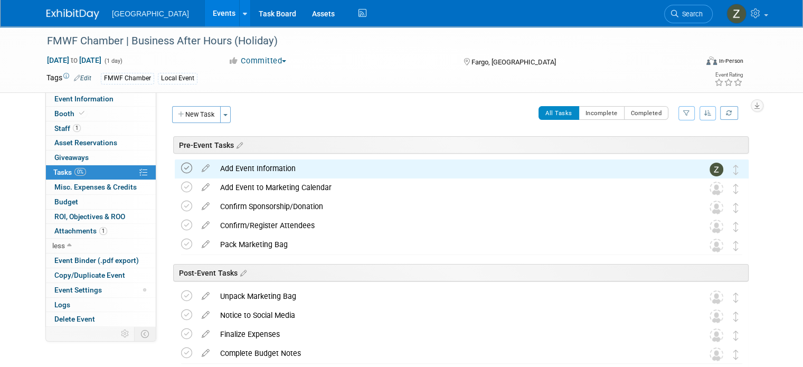
click at [181, 165] on icon at bounding box center [186, 168] width 11 height 11
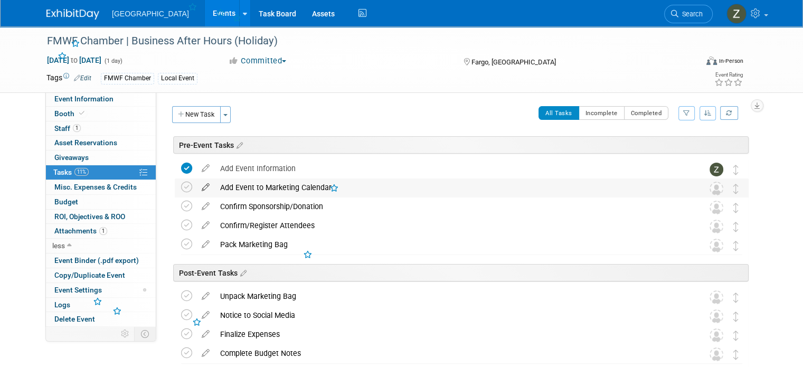
click at [197, 186] on icon at bounding box center [205, 185] width 18 height 13
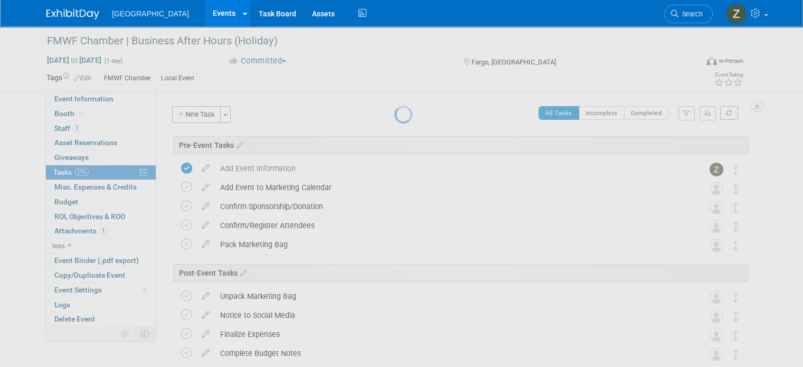
select select "5f949b1b-ba4b-4eae-9a7f-4a17a4ddd440"
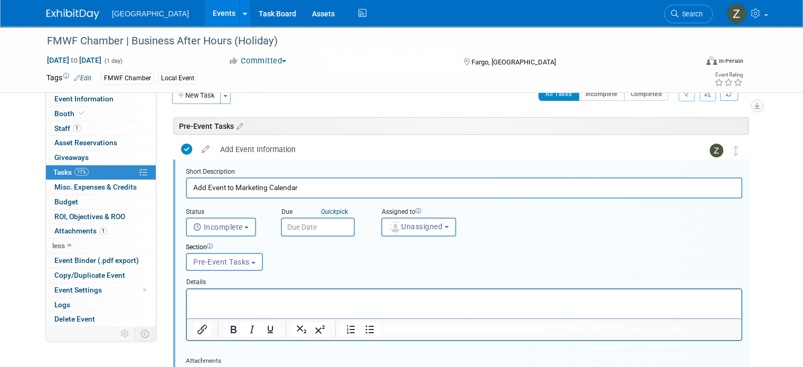
scroll to position [24, 0]
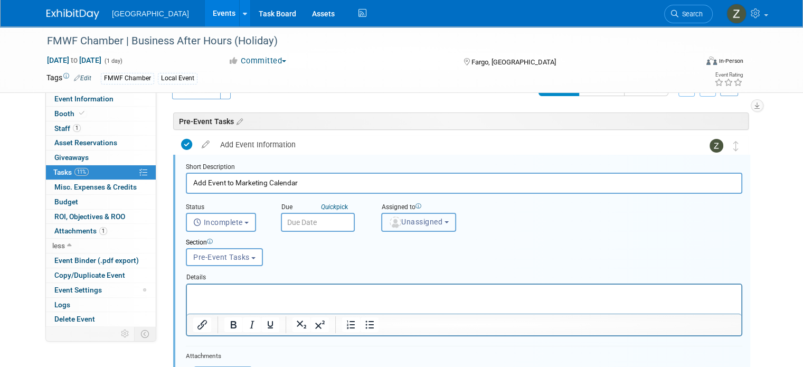
click at [435, 218] on span "Unassigned" at bounding box center [416, 222] width 54 height 8
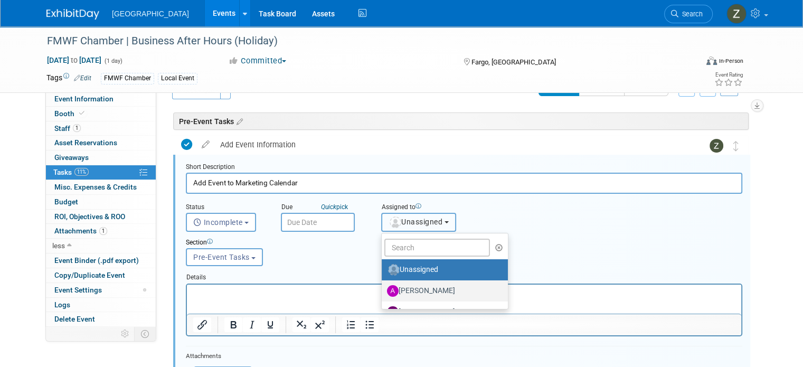
scroll to position [206, 0]
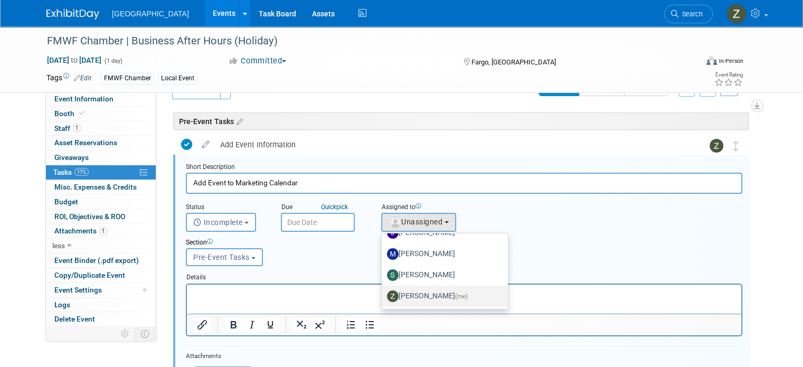
click at [418, 294] on label "[PERSON_NAME] (me)" at bounding box center [442, 296] width 110 height 17
click at [383, 294] on input "[PERSON_NAME] (me)" at bounding box center [380, 295] width 7 height 7
select select "1d43384b-a4a5-4201-b9de-6c21ef443ba6"
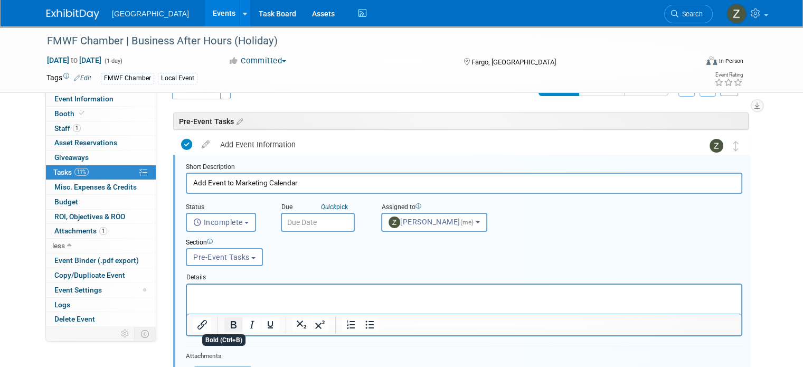
scroll to position [90, 0]
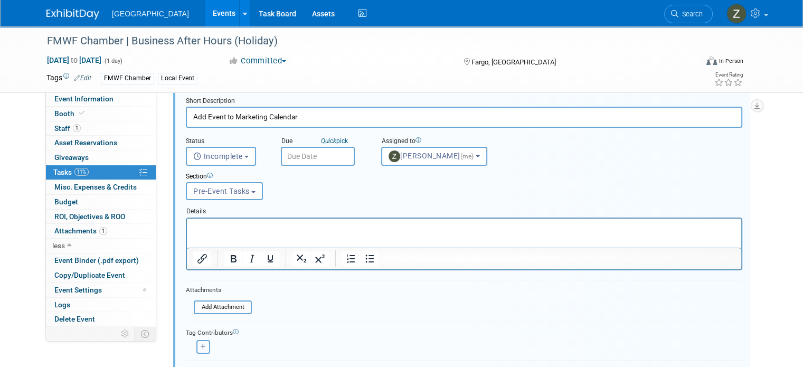
click at [201, 344] on icon "button" at bounding box center [203, 347] width 5 height 6
select select
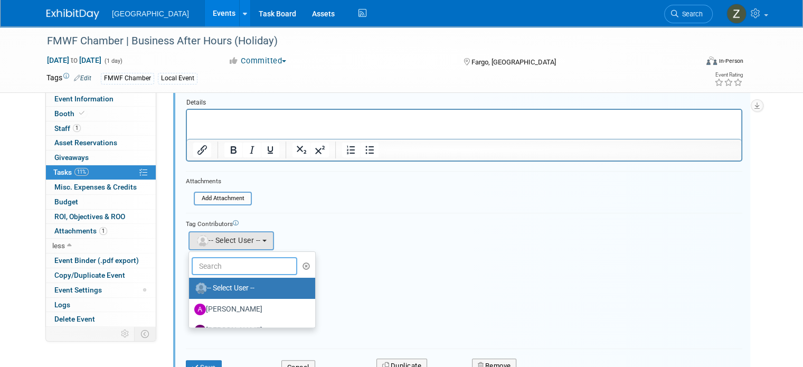
click at [230, 266] on input "text" at bounding box center [245, 266] width 106 height 18
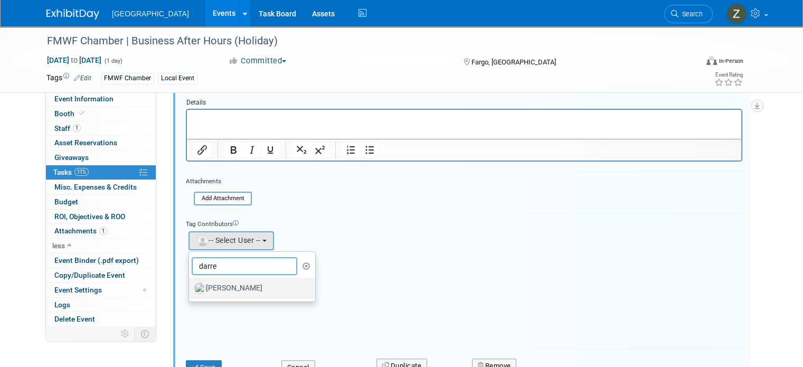
type input "darre"
click at [224, 287] on label "[PERSON_NAME]" at bounding box center [249, 288] width 110 height 17
click at [191, 287] on input "[PERSON_NAME]" at bounding box center [187, 287] width 7 height 7
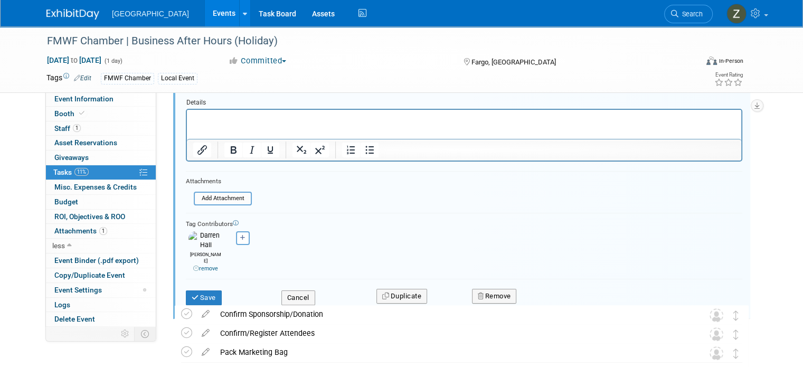
click at [200, 284] on div "Save" at bounding box center [226, 295] width 96 height 22
click at [200, 290] on button "Save" at bounding box center [204, 297] width 36 height 15
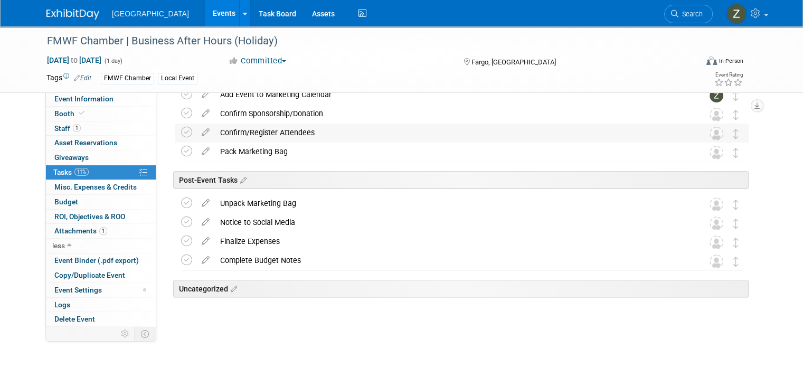
scroll to position [0, 0]
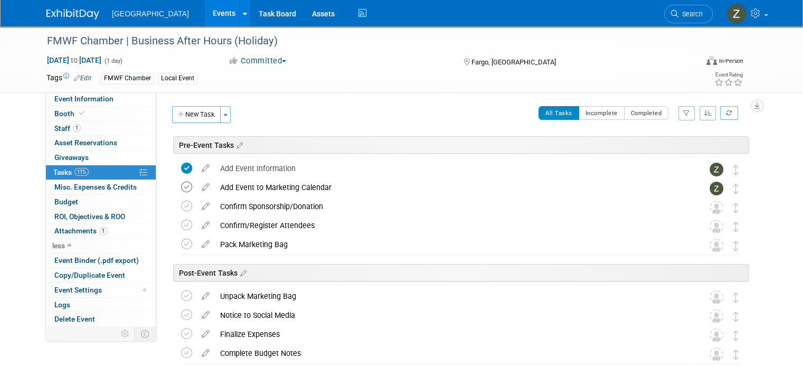
click at [181, 185] on icon at bounding box center [186, 187] width 11 height 11
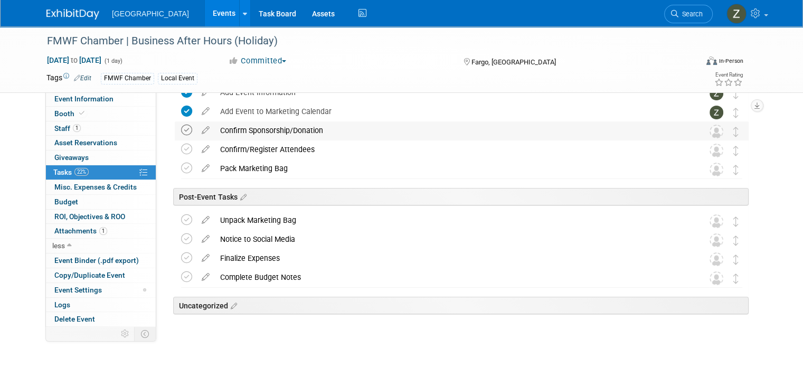
click at [181, 132] on icon at bounding box center [186, 130] width 11 height 11
click at [181, 133] on icon at bounding box center [186, 130] width 11 height 11
click at [196, 133] on icon at bounding box center [205, 127] width 18 height 13
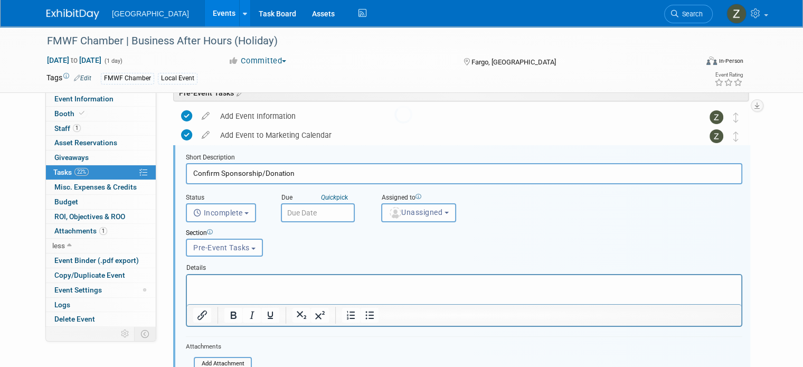
scroll to position [43, 0]
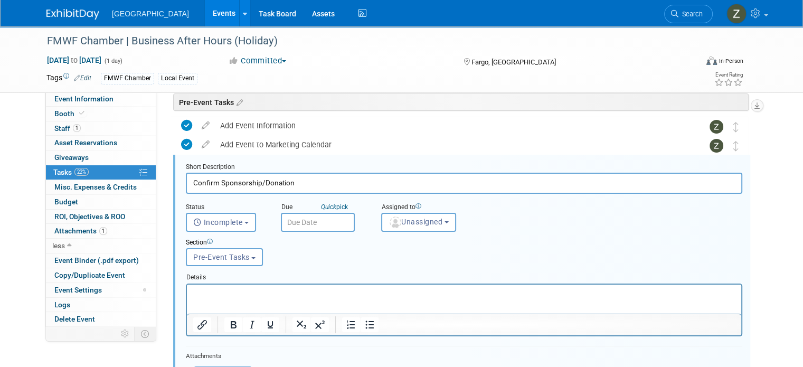
click at [396, 232] on div "Section Uncategorized Pre-Event Tasks Post-Event Tasks Pre-Event Tasks Uncatego…" at bounding box center [440, 250] width 525 height 36
click at [398, 221] on span "Unassigned" at bounding box center [416, 222] width 54 height 8
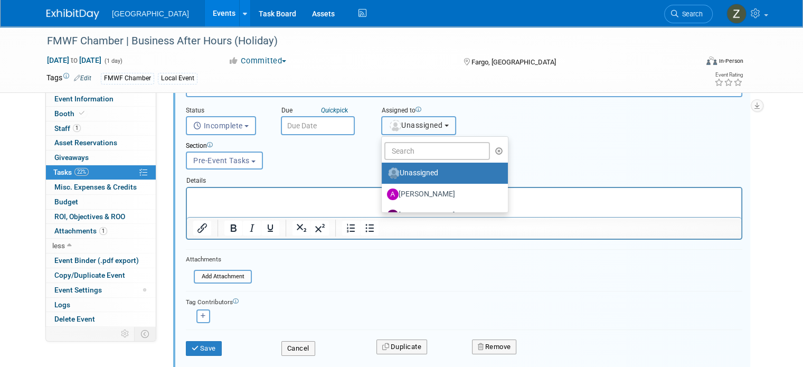
scroll to position [206, 0]
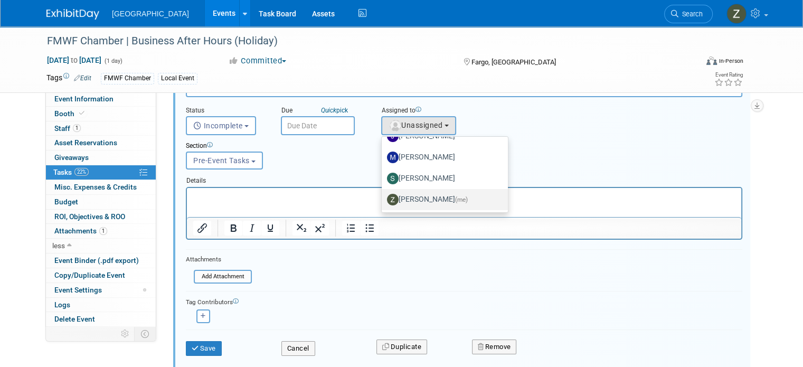
click at [414, 196] on label "[PERSON_NAME] (me)" at bounding box center [442, 199] width 110 height 17
click at [383, 196] on input "[PERSON_NAME] (me)" at bounding box center [380, 198] width 7 height 7
select select "1d43384b-a4a5-4201-b9de-6c21ef443ba6"
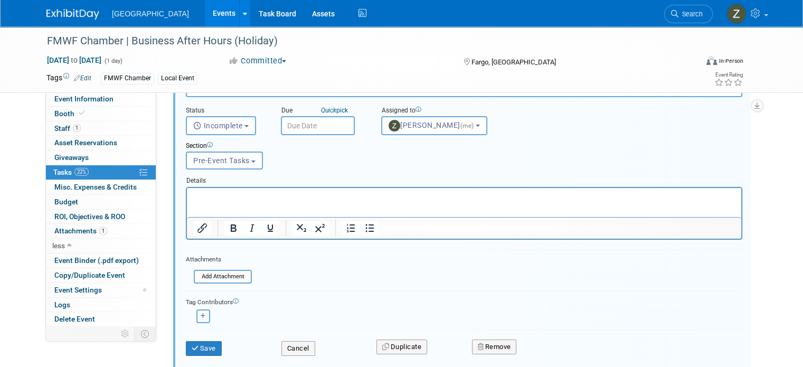
click at [201, 314] on icon "button" at bounding box center [203, 316] width 5 height 6
select select
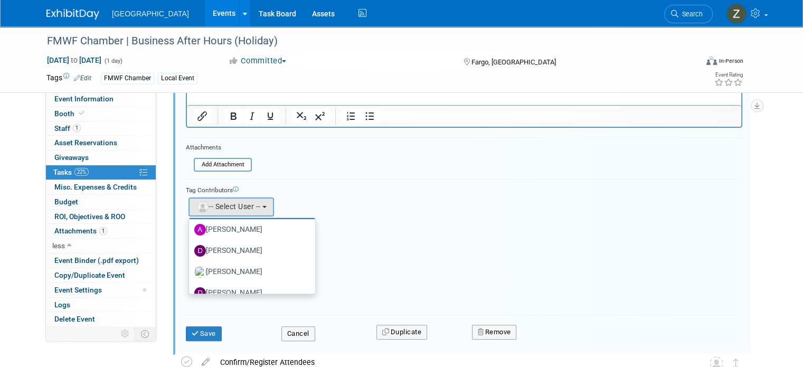
scroll to position [45, 0]
click at [223, 268] on label "[PERSON_NAME]" at bounding box center [249, 272] width 110 height 17
click at [191, 268] on input "[PERSON_NAME]" at bounding box center [187, 271] width 7 height 7
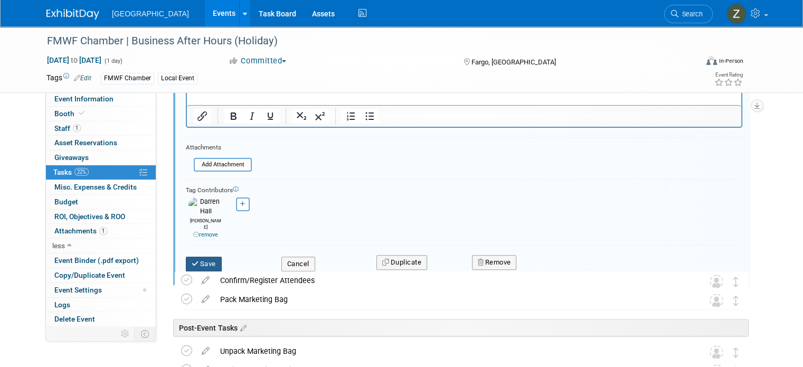
click at [191, 257] on button "Save" at bounding box center [204, 264] width 36 height 15
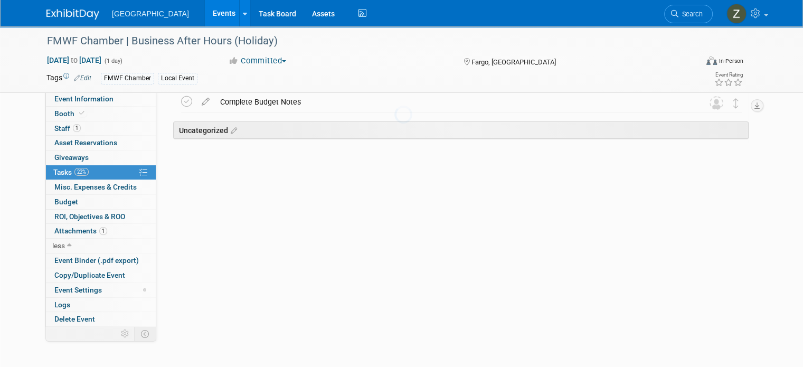
scroll to position [93, 0]
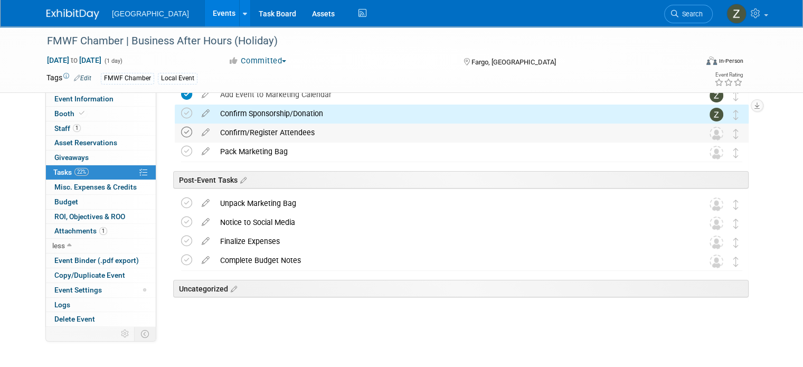
click at [181, 129] on icon at bounding box center [186, 132] width 11 height 11
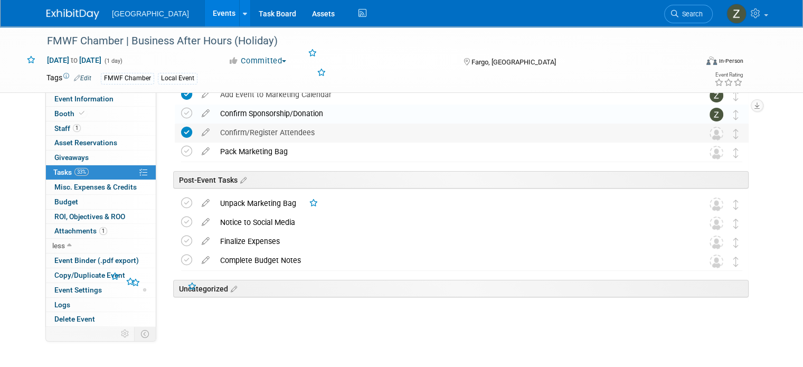
click at [181, 136] on icon at bounding box center [186, 132] width 11 height 11
click at [196, 136] on icon at bounding box center [205, 130] width 18 height 13
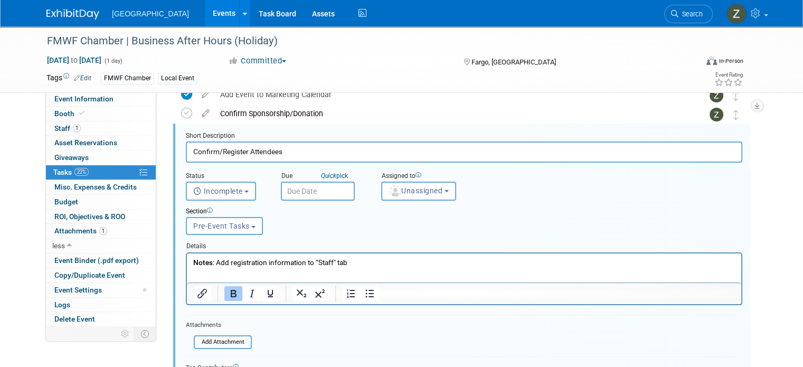
scroll to position [62, 0]
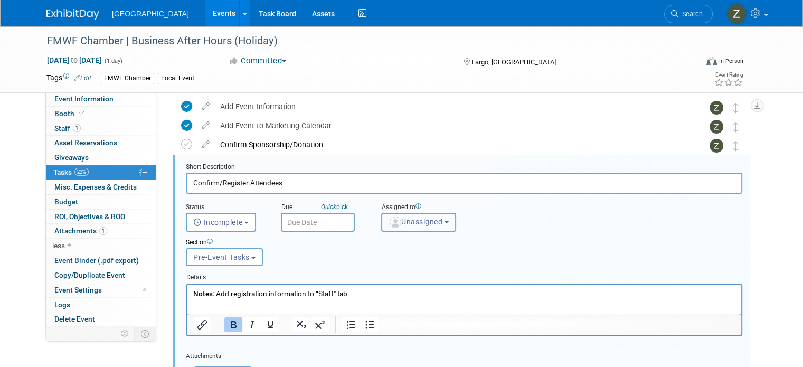
click at [390, 222] on img "button" at bounding box center [396, 223] width 12 height 12
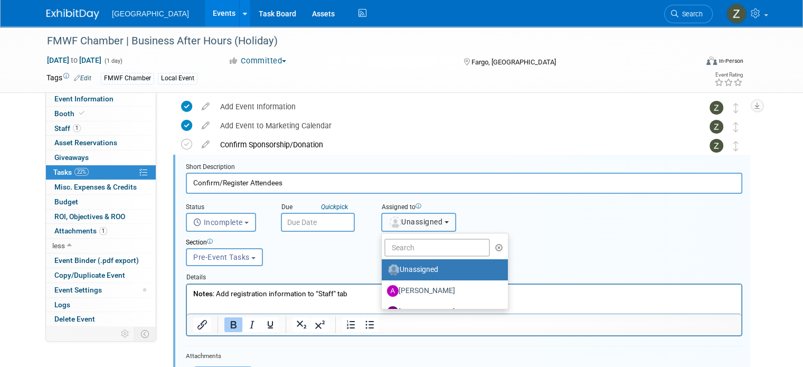
scroll to position [206, 0]
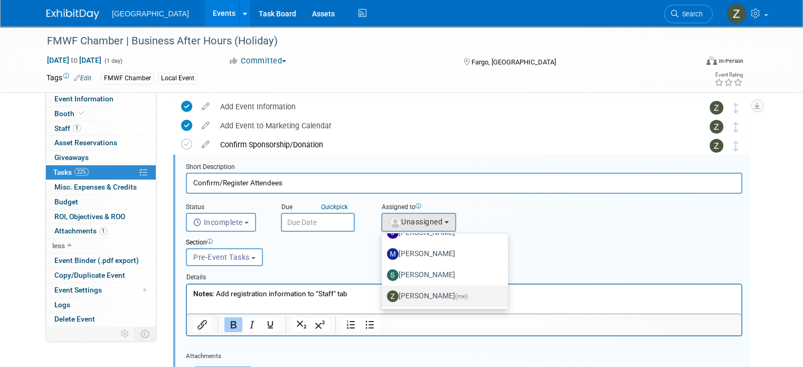
click at [397, 295] on label "[PERSON_NAME] (me)" at bounding box center [442, 296] width 110 height 17
click at [383, 295] on input "[PERSON_NAME] (me)" at bounding box center [380, 295] width 7 height 7
select select "1d43384b-a4a5-4201-b9de-6c21ef443ba6"
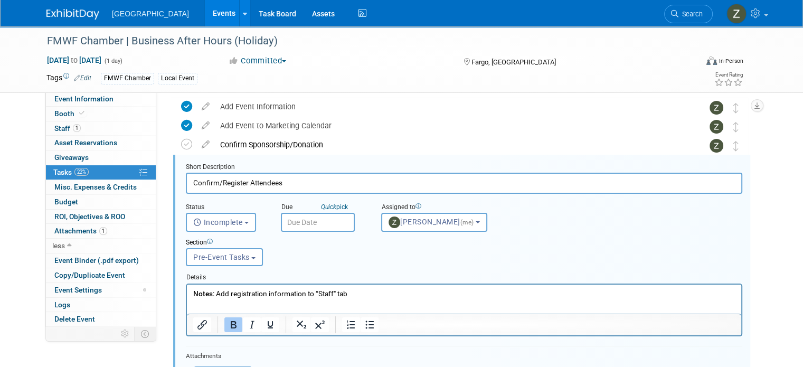
scroll to position [218, 0]
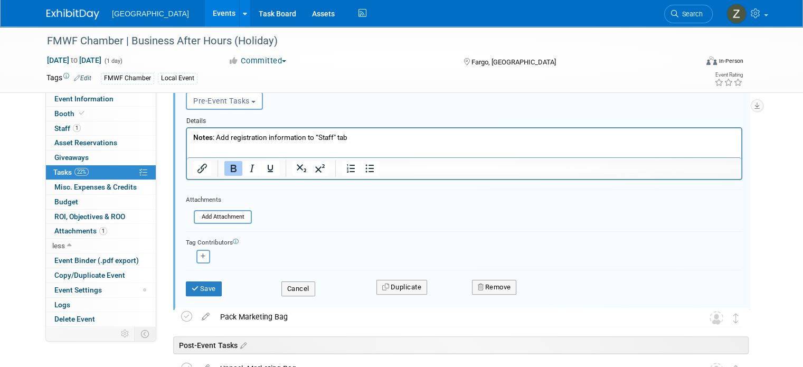
click at [202, 251] on div "<img src="[URL][DOMAIN_NAME]" style="width: 22px; height: 22px; border-radius: …" at bounding box center [203, 257] width 34 height 14
click at [201, 251] on div "<img src="[URL][DOMAIN_NAME]" style="width: 22px; height: 22px; border-radius: …" at bounding box center [203, 257] width 34 height 14
click at [201, 252] on div "<img src="[URL][DOMAIN_NAME]" style="width: 22px; height: 22px; border-radius: …" at bounding box center [203, 257] width 34 height 14
click at [196, 253] on button "button" at bounding box center [203, 257] width 14 height 14
select select
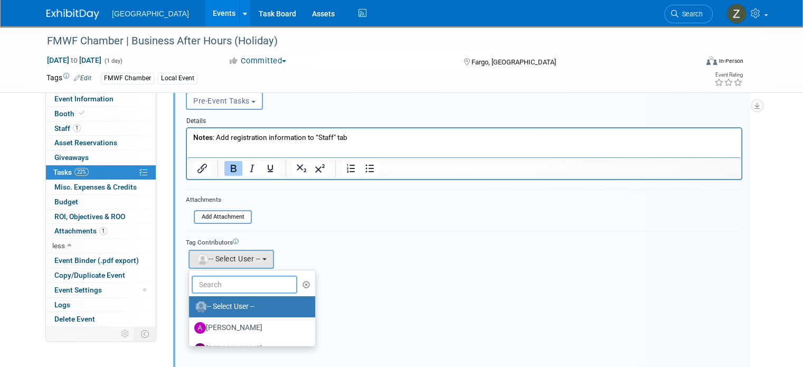
click at [222, 278] on input "text" at bounding box center [245, 285] width 106 height 18
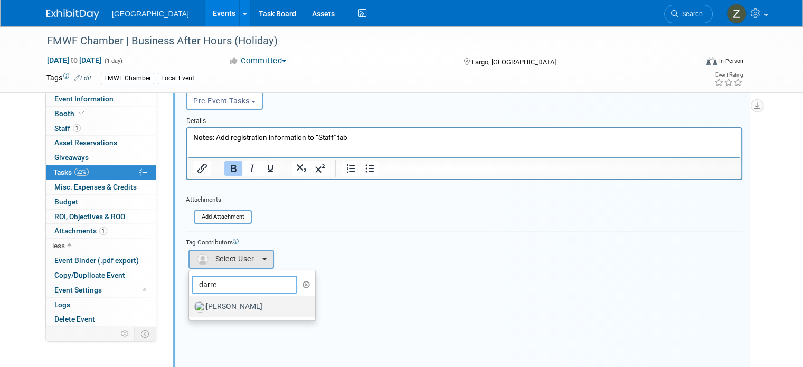
type input "darre"
click at [223, 299] on label "[PERSON_NAME]" at bounding box center [249, 306] width 110 height 17
click at [191, 302] on input "[PERSON_NAME]" at bounding box center [187, 305] width 7 height 7
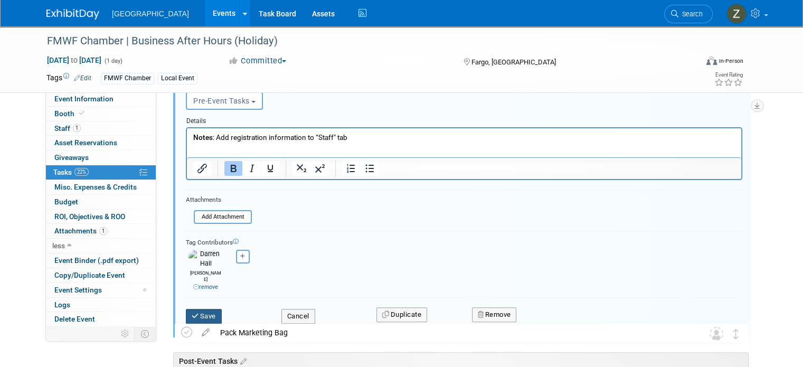
click at [205, 309] on button "Save" at bounding box center [204, 316] width 36 height 15
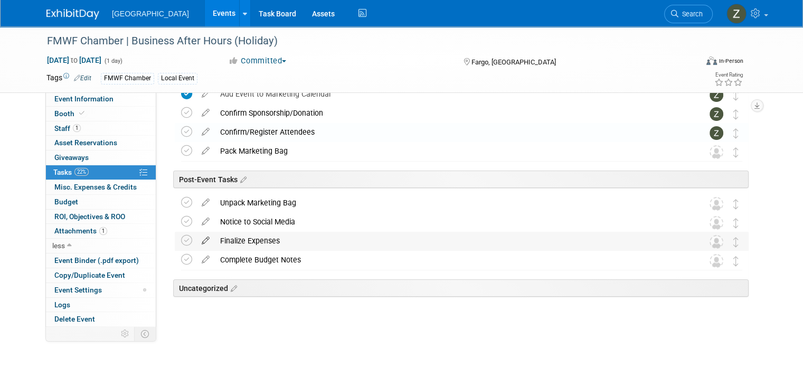
scroll to position [93, 0]
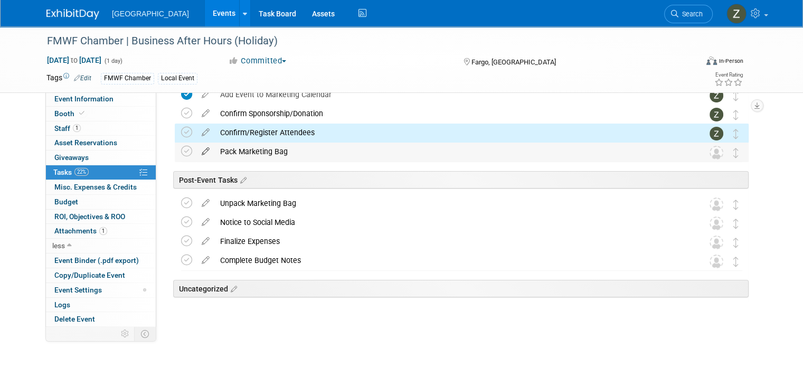
click at [196, 154] on icon at bounding box center [205, 149] width 18 height 13
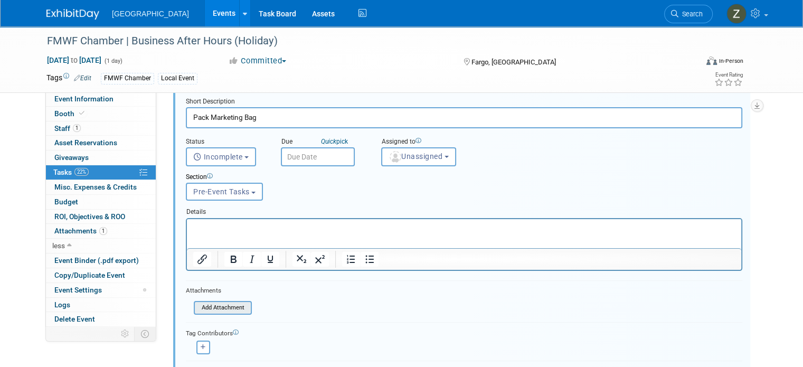
scroll to position [294, 0]
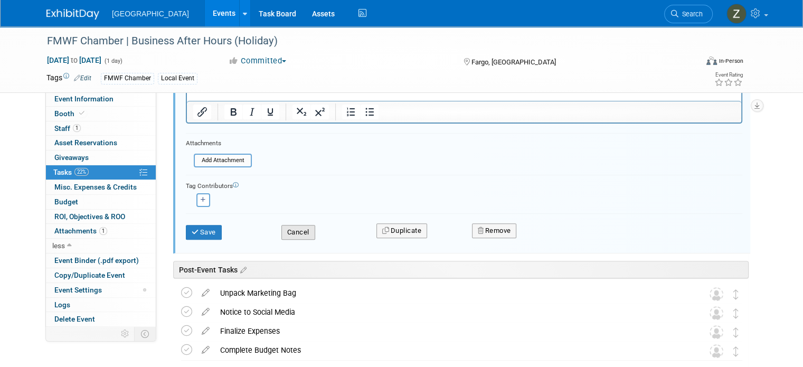
click at [299, 226] on button "Cancel" at bounding box center [298, 232] width 34 height 15
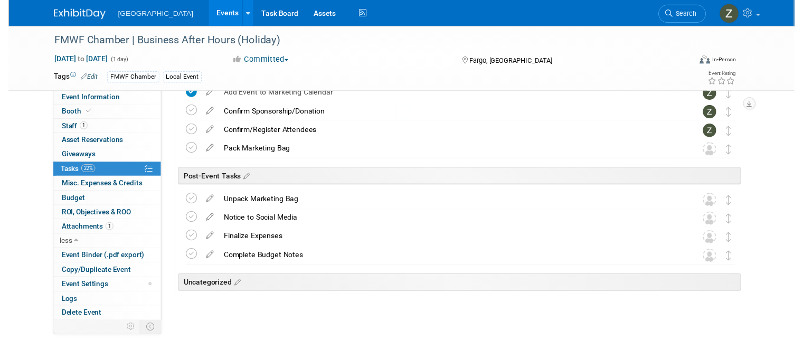
scroll to position [93, 0]
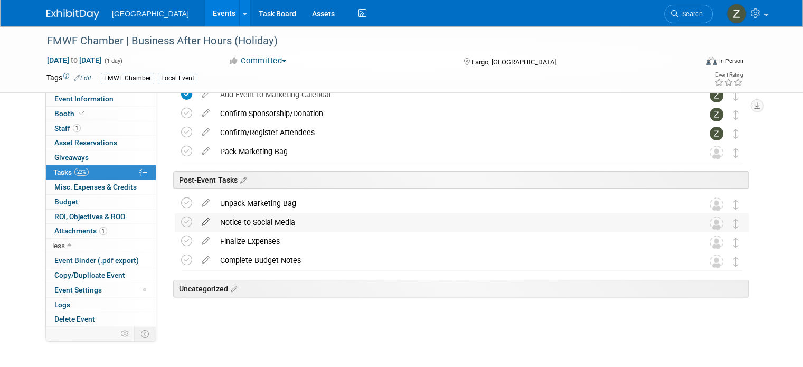
click at [196, 223] on icon at bounding box center [205, 219] width 18 height 13
select select "5f949b1b-ba4b-4eae-9a7f-4a17a4ddd440"
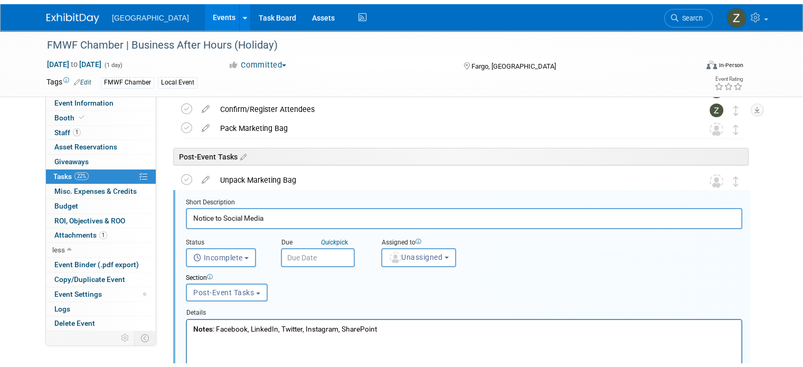
scroll to position [152, 0]
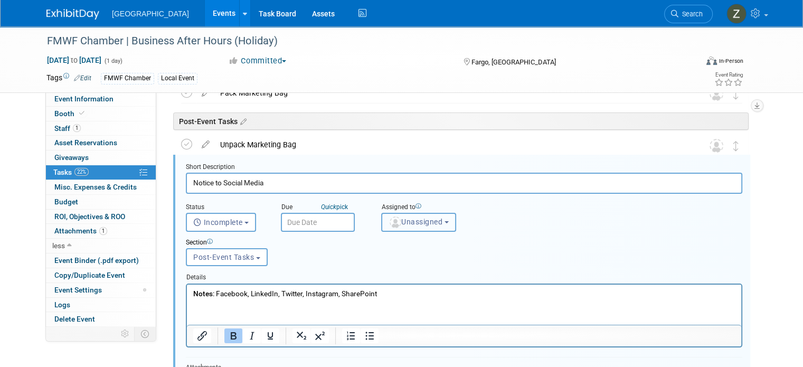
click at [390, 221] on img "button" at bounding box center [396, 223] width 12 height 12
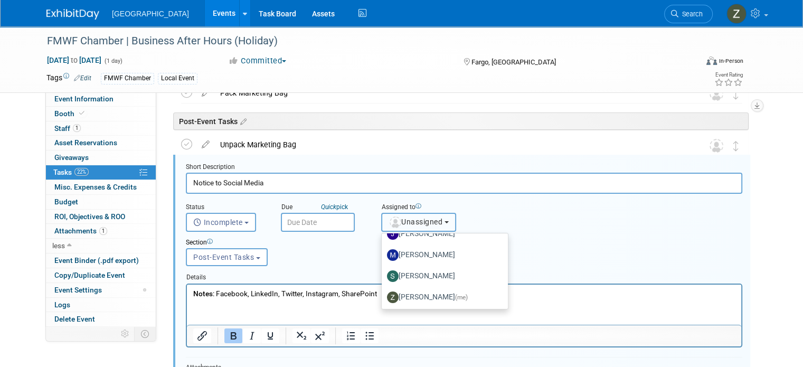
scroll to position [206, 0]
click at [395, 293] on label "[PERSON_NAME] (me)" at bounding box center [442, 296] width 110 height 17
click at [383, 293] on input "[PERSON_NAME] (me)" at bounding box center [380, 295] width 7 height 7
select select "1d43384b-a4a5-4201-b9de-6c21ef443ba6"
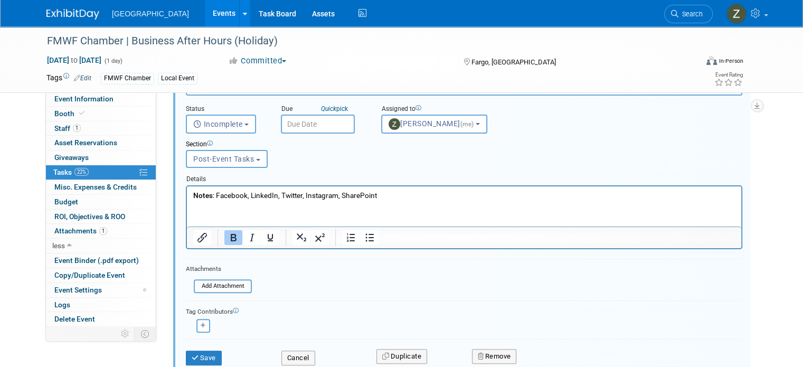
scroll to position [249, 0]
click at [196, 320] on button "button" at bounding box center [203, 327] width 14 height 14
select select
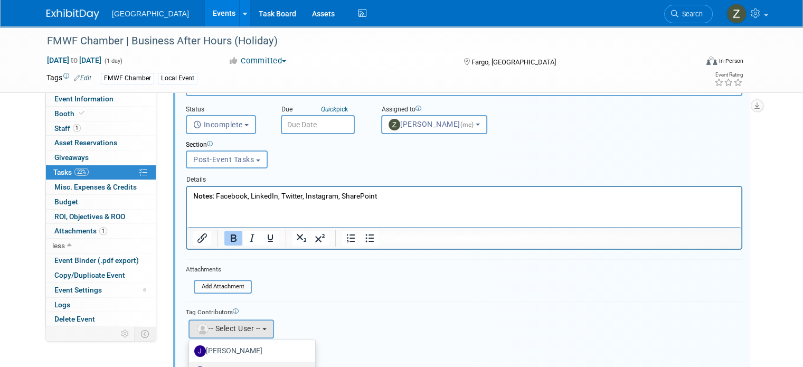
scroll to position [97, 0]
click at [232, 342] on label "[PERSON_NAME]" at bounding box center [249, 343] width 110 height 17
click at [191, 342] on input "[PERSON_NAME]" at bounding box center [187, 342] width 7 height 7
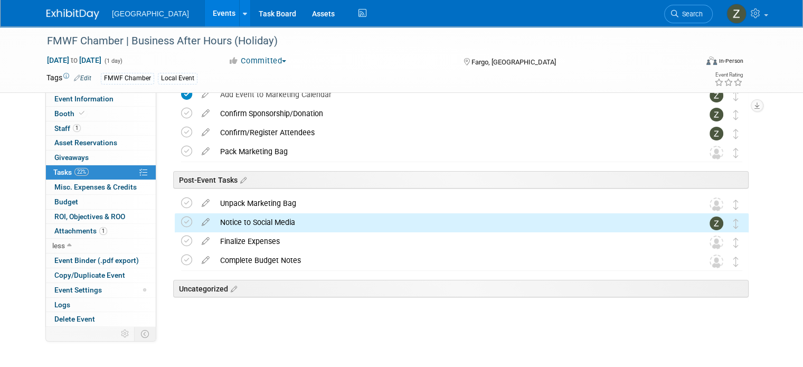
scroll to position [0, 0]
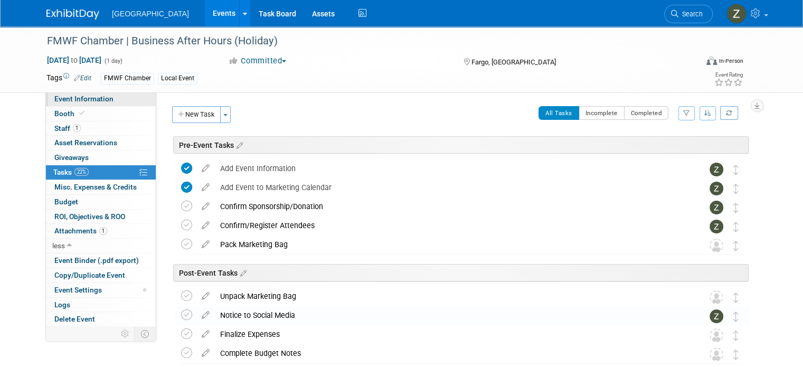
click at [65, 105] on link "Event Information" at bounding box center [101, 99] width 110 height 14
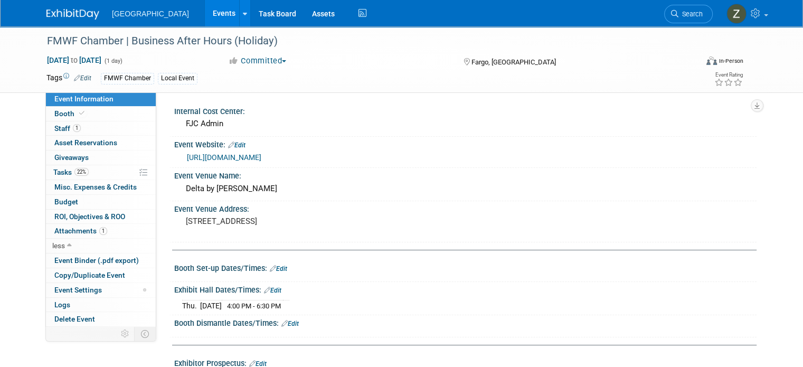
click at [205, 10] on link "Events" at bounding box center [224, 13] width 39 height 26
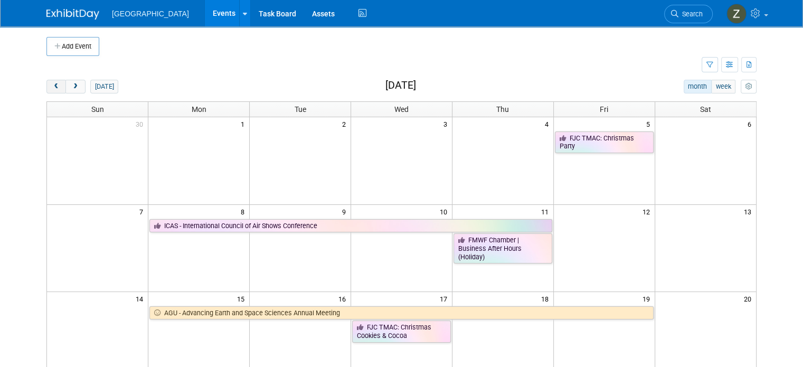
click at [51, 83] on button "prev" at bounding box center [56, 87] width 20 height 14
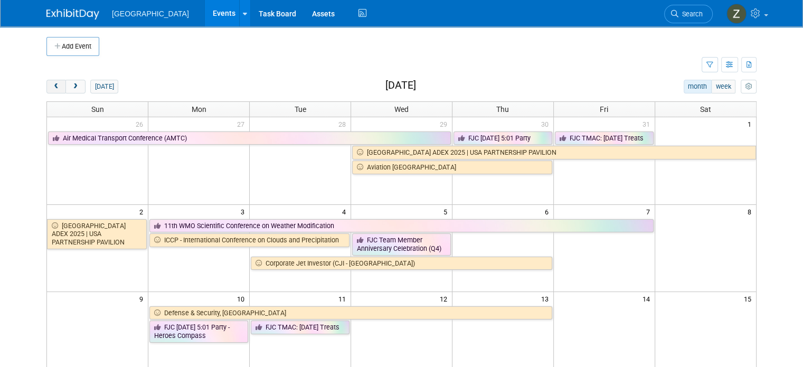
click at [51, 83] on button "prev" at bounding box center [56, 87] width 20 height 14
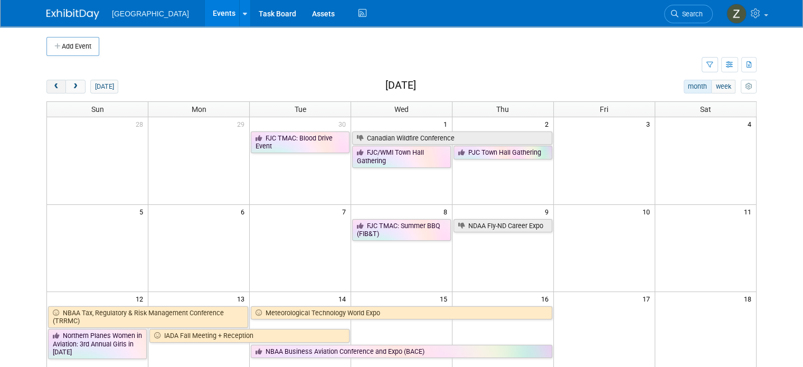
click at [51, 83] on button "prev" at bounding box center [56, 87] width 20 height 14
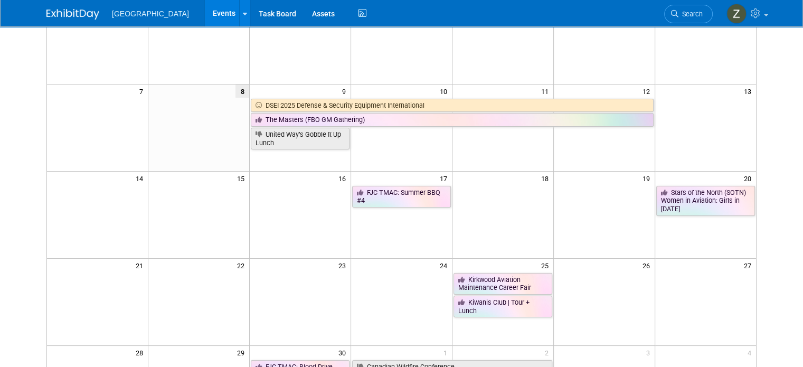
scroll to position [183, 0]
